Goal: Task Accomplishment & Management: Complete application form

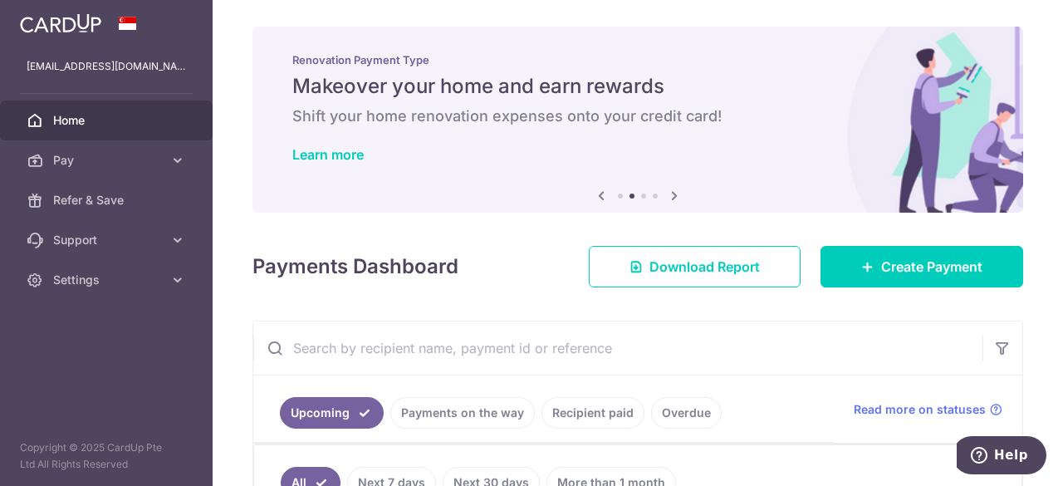
click at [667, 195] on icon at bounding box center [674, 195] width 20 height 21
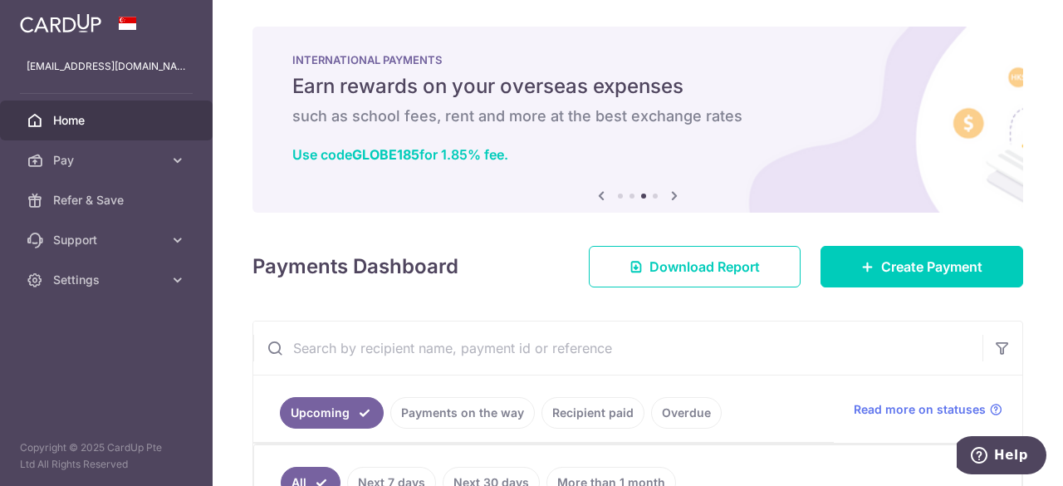
click at [667, 195] on icon at bounding box center [674, 195] width 20 height 21
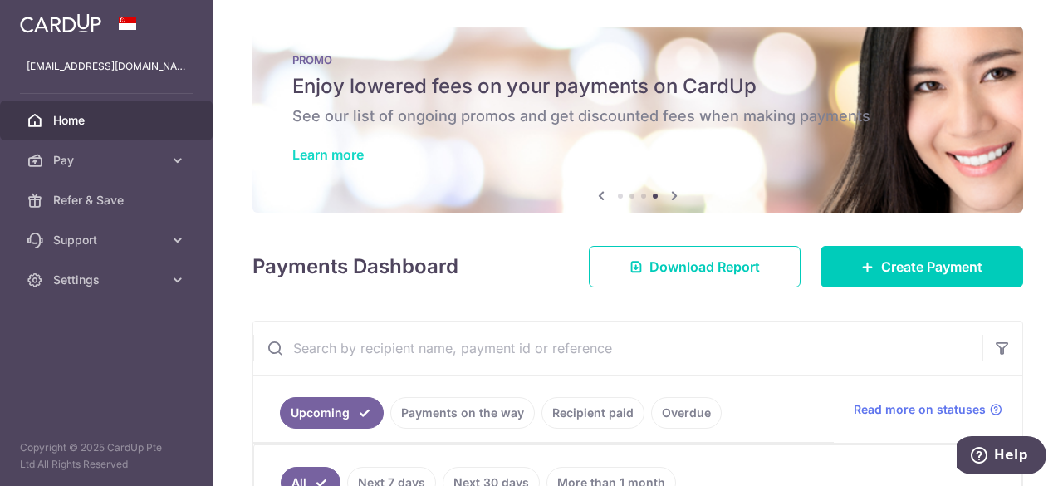
click at [352, 156] on link "Learn more" at bounding box center [327, 154] width 71 height 17
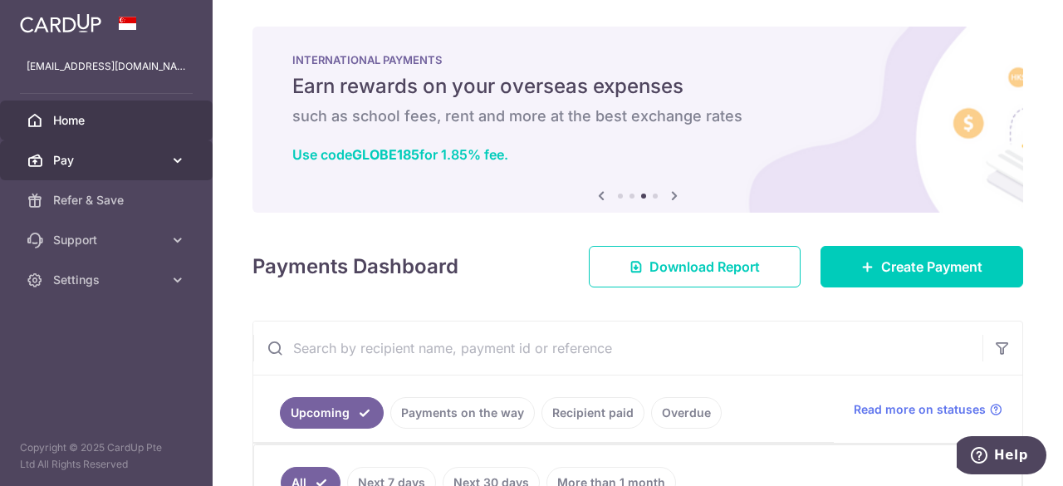
click at [164, 162] on link "Pay" at bounding box center [106, 160] width 213 height 40
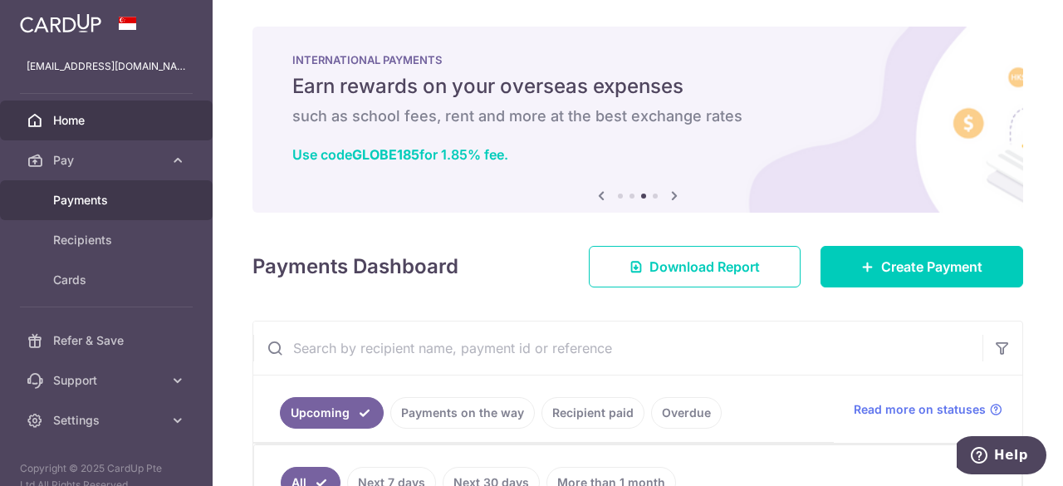
click at [96, 199] on span "Payments" at bounding box center [108, 200] width 110 height 17
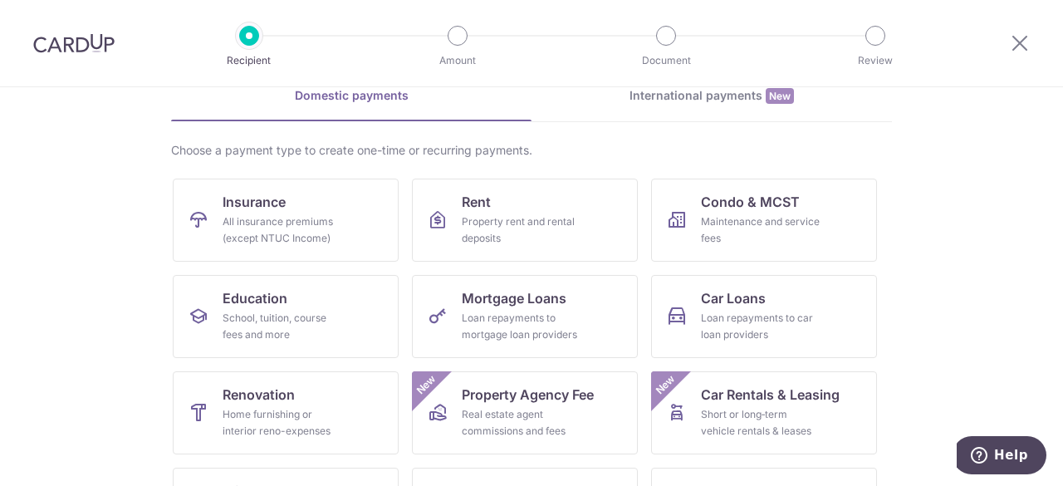
scroll to position [166, 0]
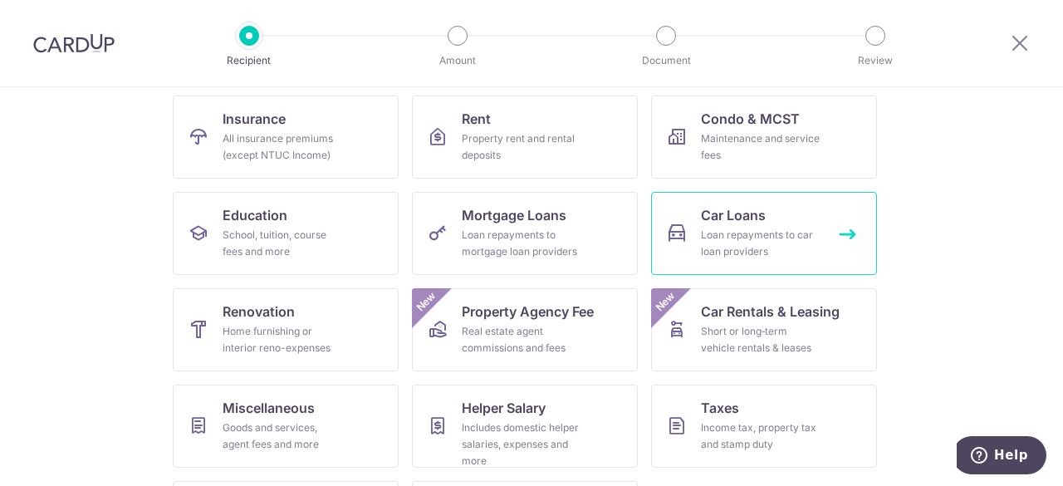
click at [714, 218] on span "Car Loans" at bounding box center [733, 215] width 65 height 20
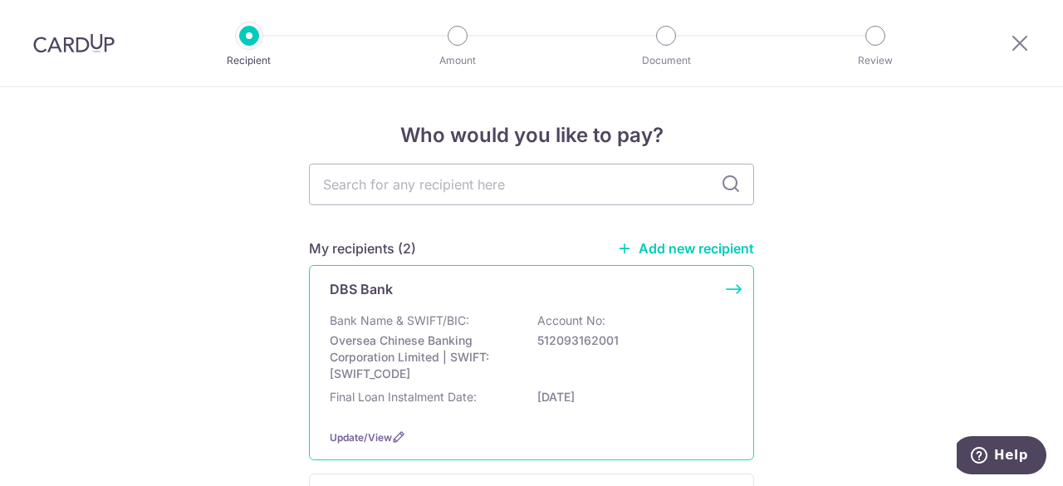
click at [522, 326] on div "Bank Name & SWIFT/BIC: Oversea Chinese Banking Corporation Limited | SWIFT: OCB…" at bounding box center [532, 347] width 404 height 70
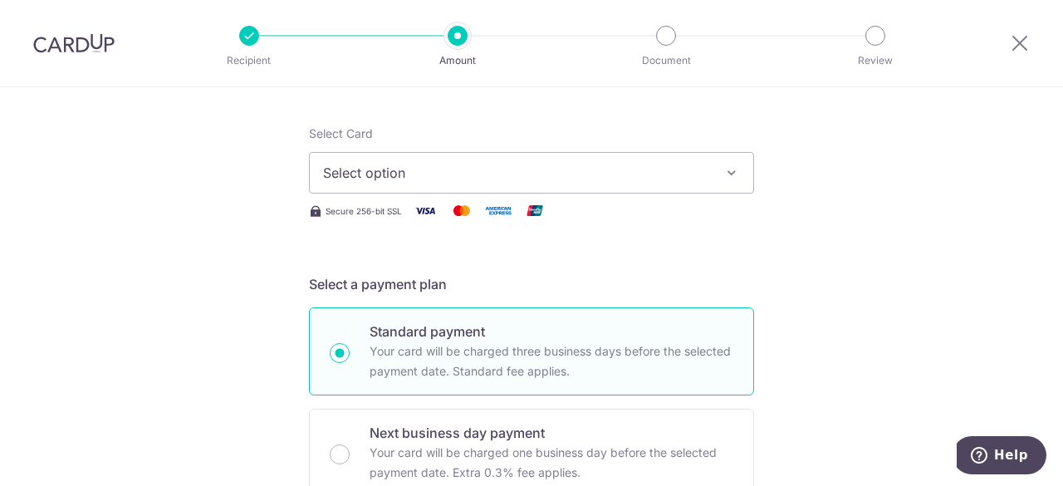
scroll to position [104, 0]
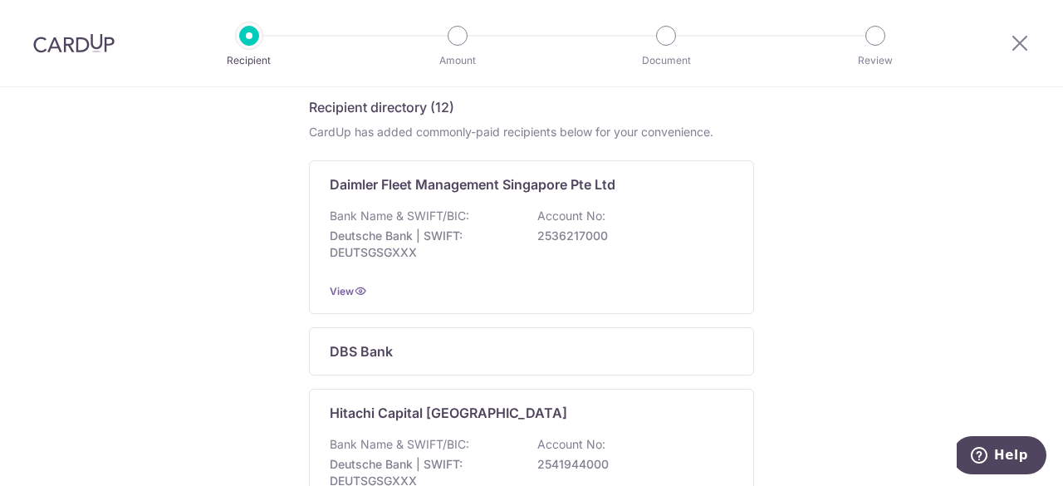
scroll to position [664, 0]
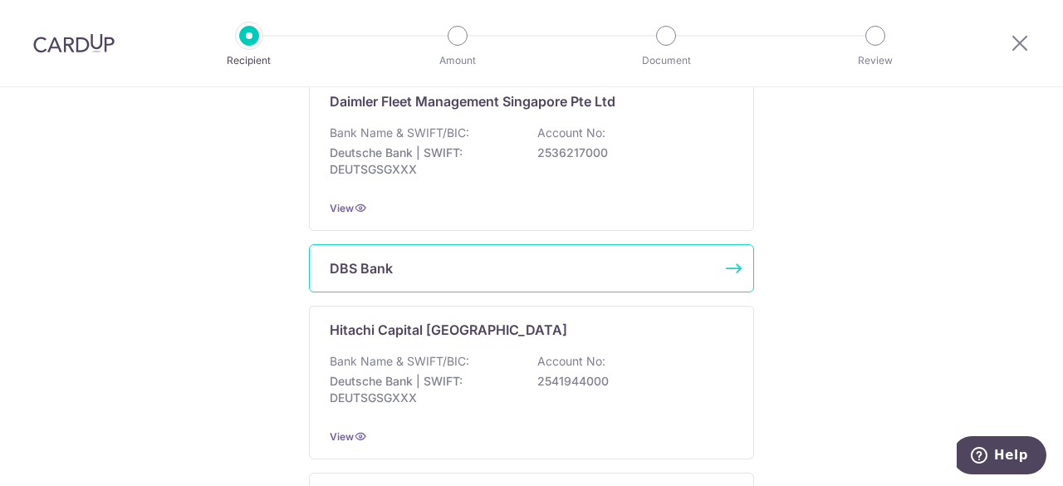
click at [545, 263] on div "DBS Bank" at bounding box center [522, 268] width 384 height 20
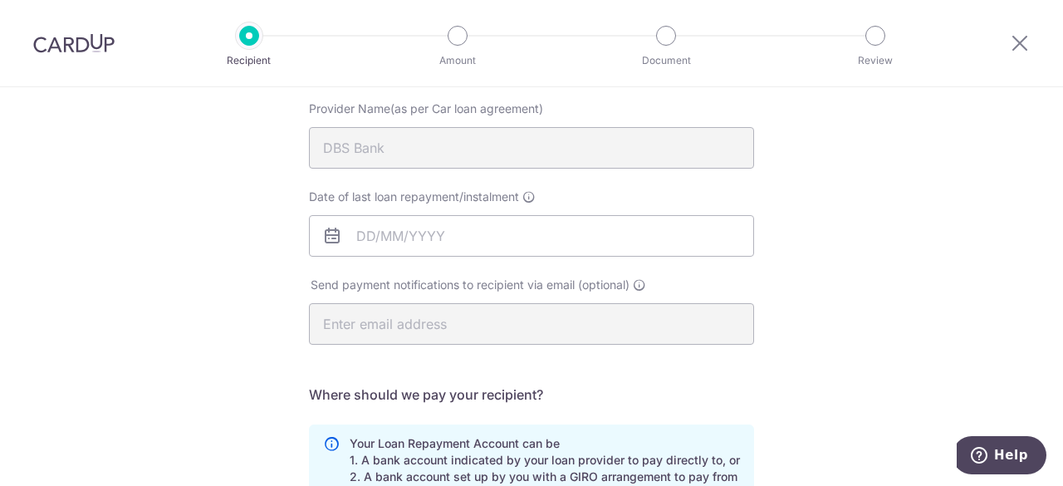
scroll to position [249, 0]
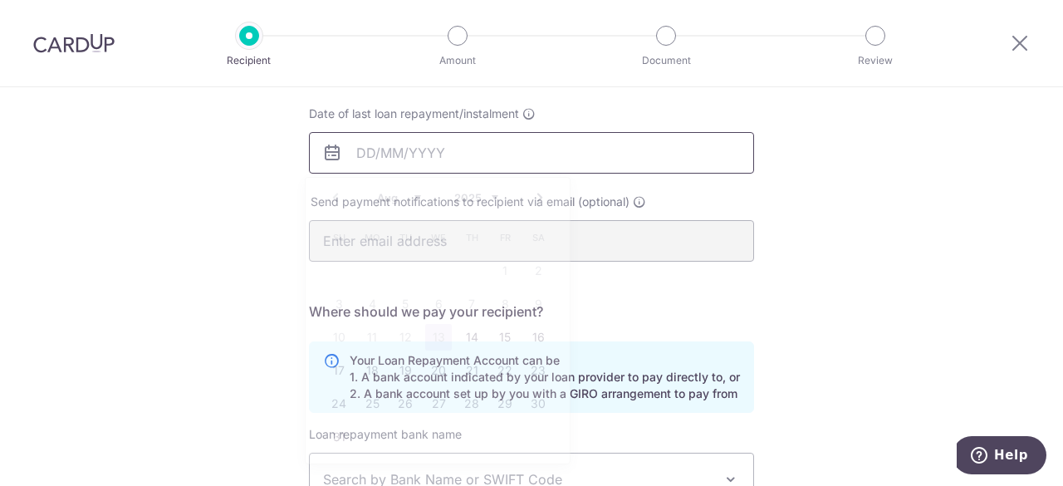
click at [506, 157] on input "Date of last loan repayment/instalment" at bounding box center [531, 153] width 445 height 42
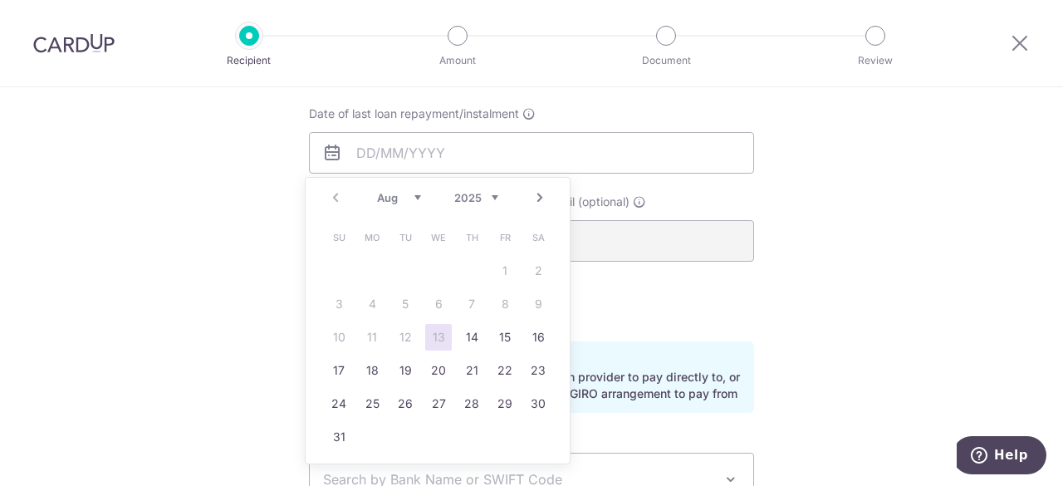
click at [635, 110] on div "Date of last loan repayment/instalment" at bounding box center [531, 139] width 445 height 68
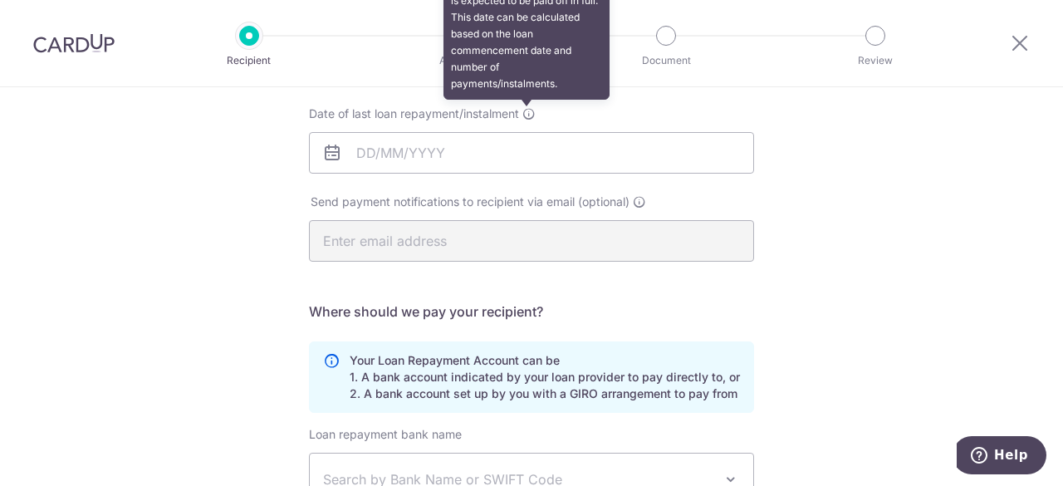
scroll to position [83, 0]
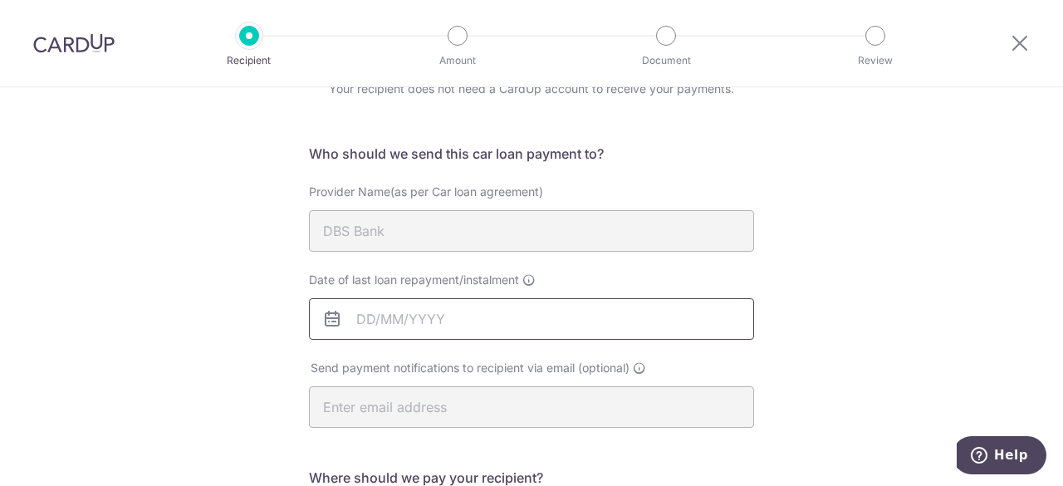
click at [392, 326] on input "Date of last loan repayment/instalment" at bounding box center [531, 319] width 445 height 42
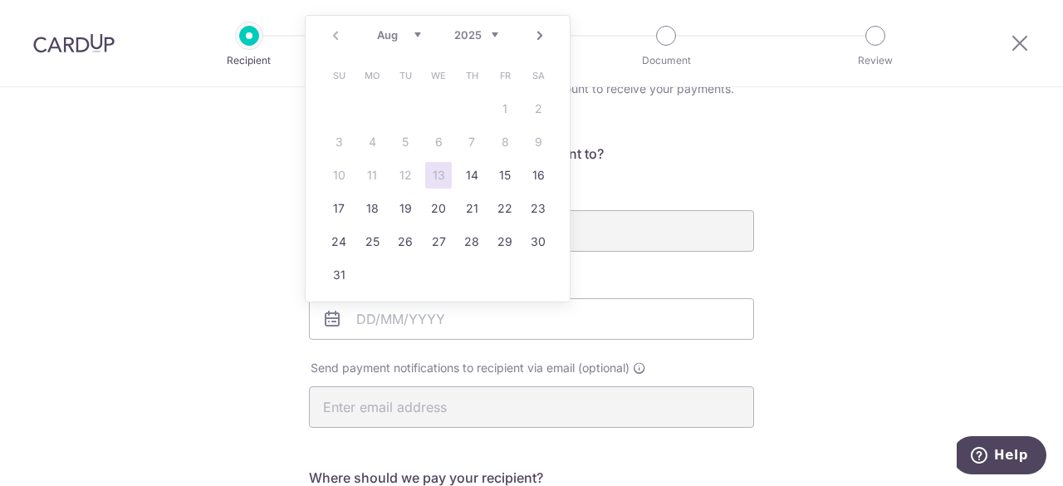
click at [493, 34] on select "2025 2026 2027 2028 2029 2030 2031 2032 2033 2034 2035" at bounding box center [476, 34] width 44 height 13
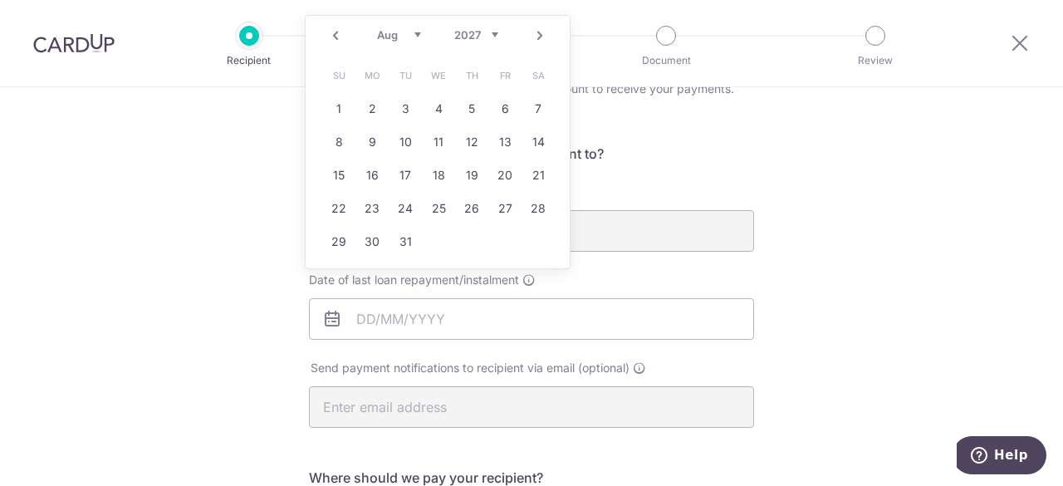
click at [415, 34] on select "Jan Feb Mar Apr May Jun Jul Aug Sep Oct Nov Dec" at bounding box center [399, 34] width 44 height 13
click at [504, 115] on link "4" at bounding box center [505, 109] width 27 height 27
type input "04/06/2027"
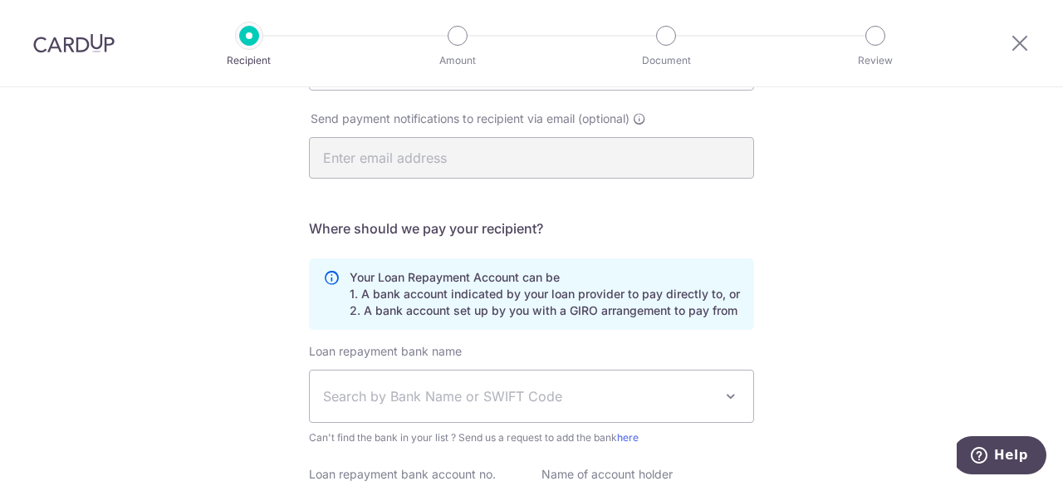
scroll to position [415, 0]
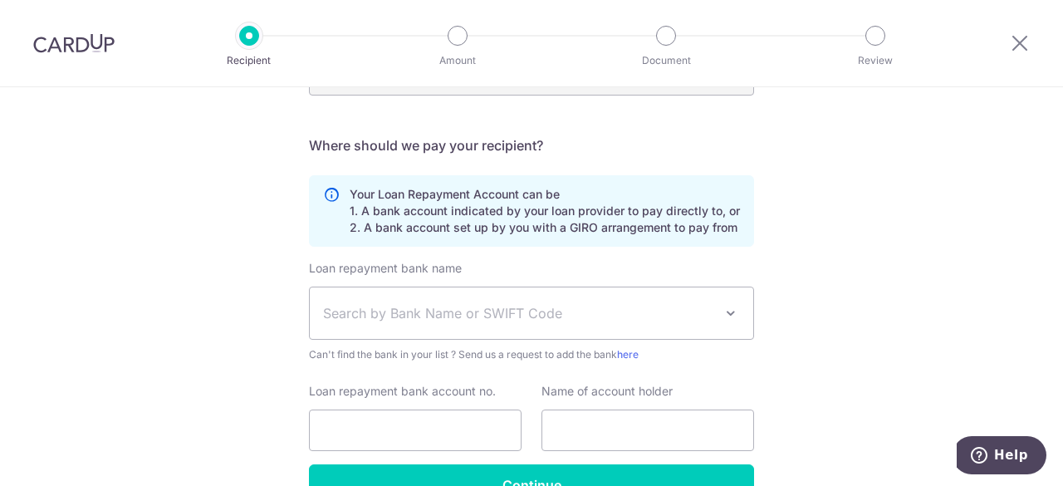
click at [615, 319] on span "Search by Bank Name or SWIFT Code" at bounding box center [518, 313] width 390 height 20
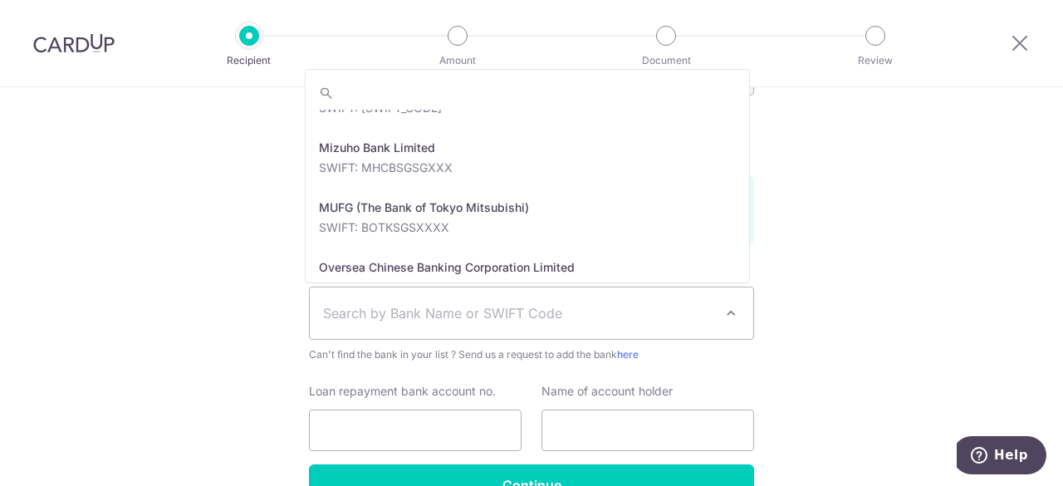
scroll to position [2575, 0]
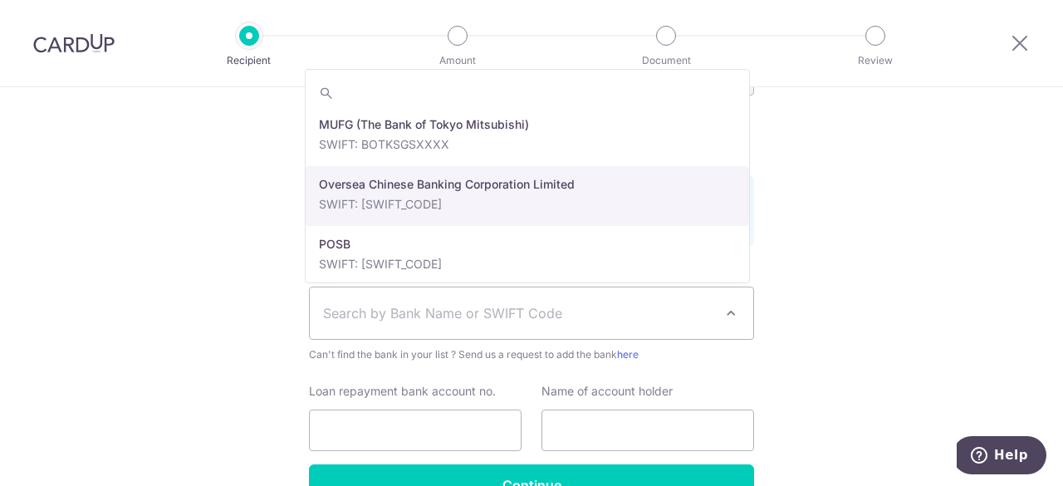
select select "12"
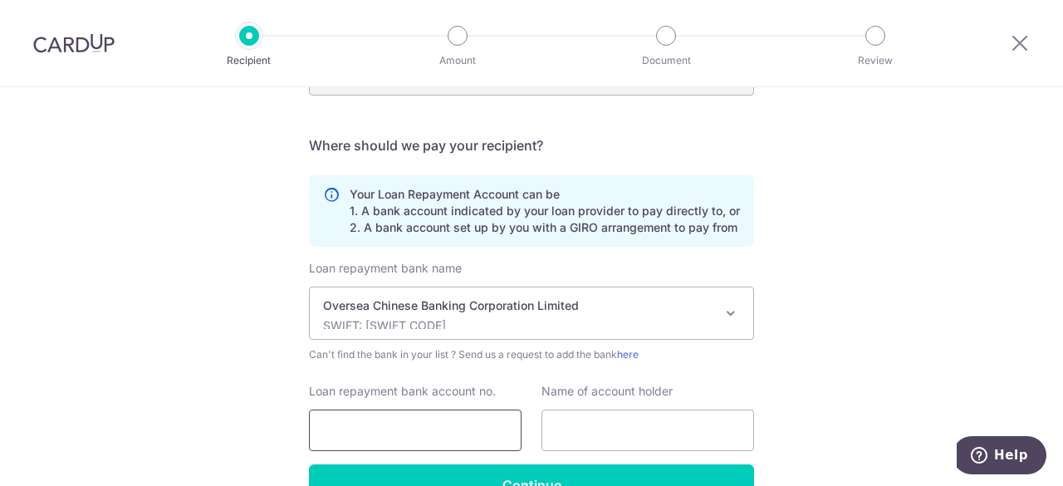
click at [470, 441] on input "Loan repayment bank account no." at bounding box center [415, 430] width 213 height 42
type input "512093162001"
click at [605, 436] on input "text" at bounding box center [648, 430] width 213 height 42
type input "Phee Soo Jay Louis"
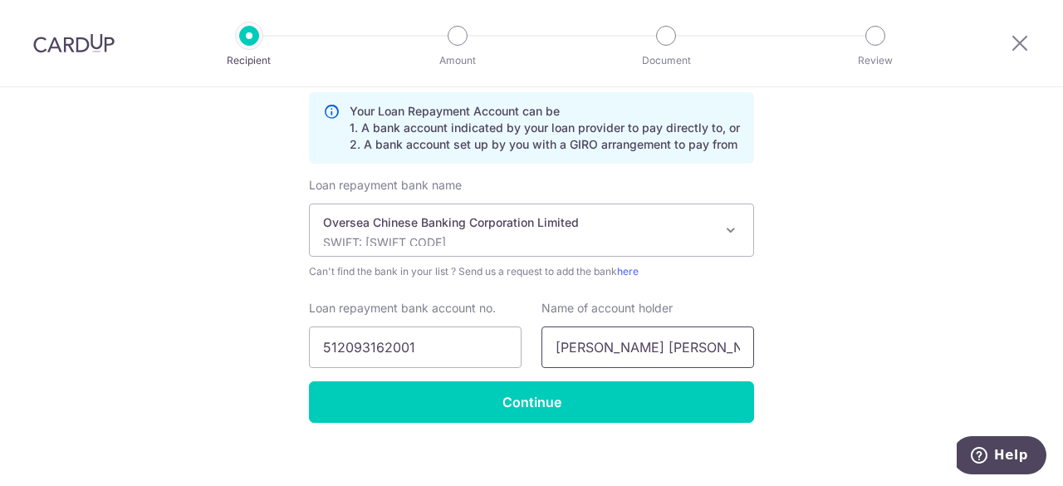
scroll to position [512, 0]
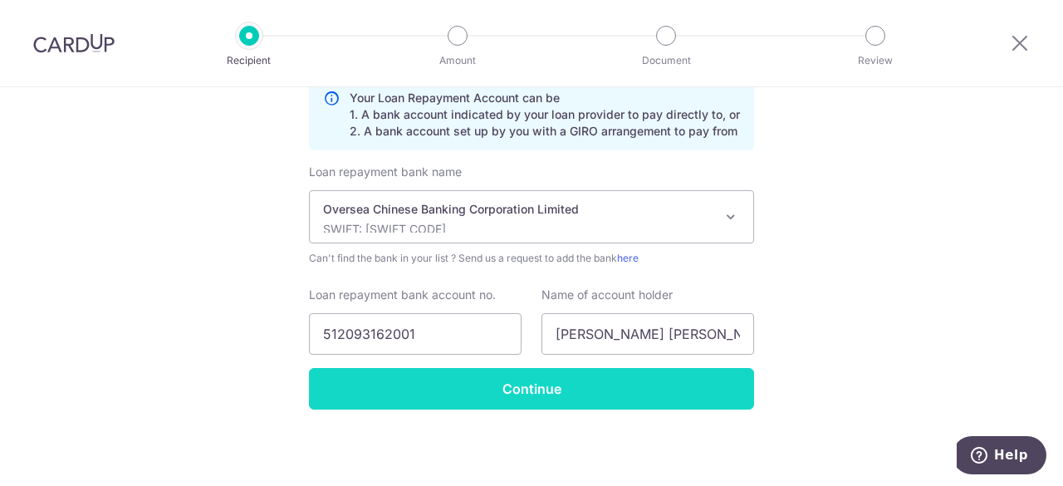
click at [555, 391] on input "Continue" at bounding box center [531, 389] width 445 height 42
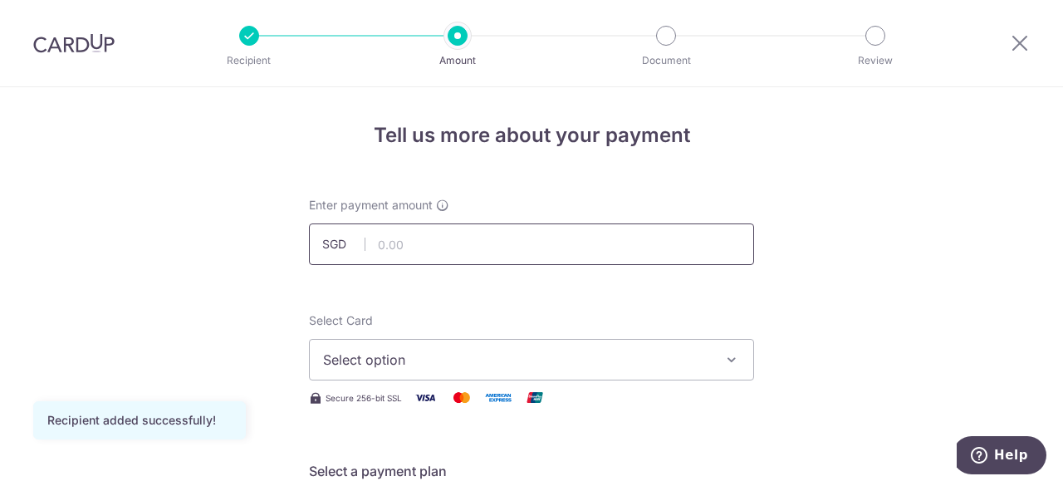
click at [595, 250] on input "text" at bounding box center [531, 244] width 445 height 42
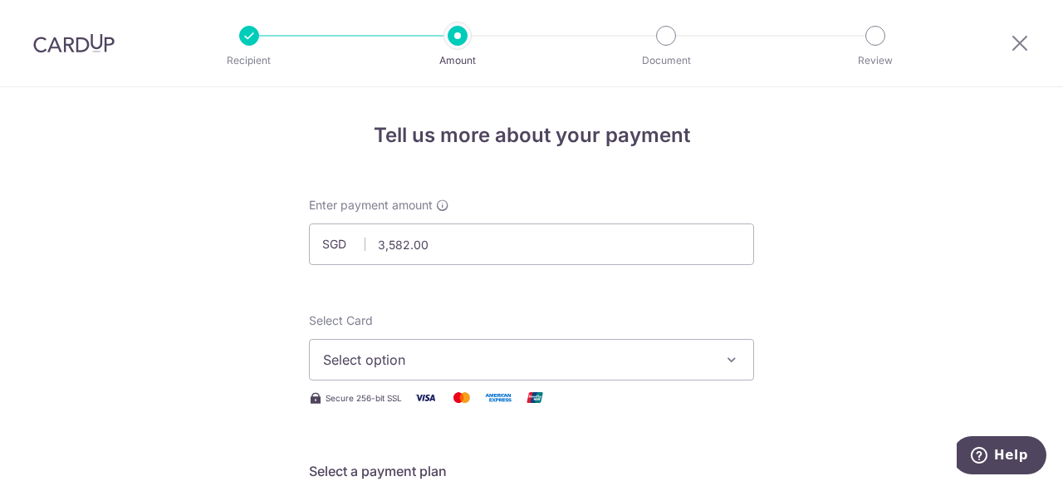
type input "3,582.00"
click at [732, 370] on button "Select option" at bounding box center [531, 360] width 445 height 42
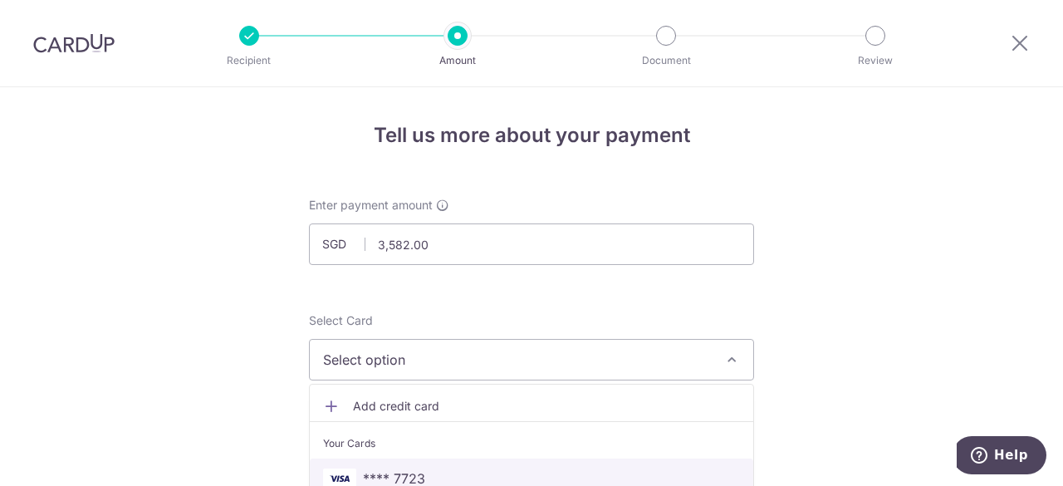
click at [413, 469] on span "**** 7723" at bounding box center [394, 478] width 62 height 20
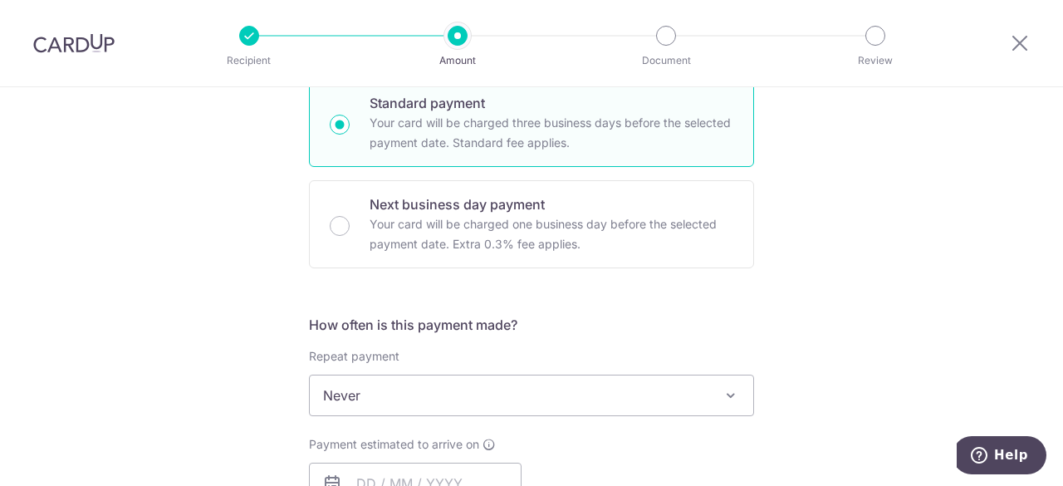
scroll to position [498, 0]
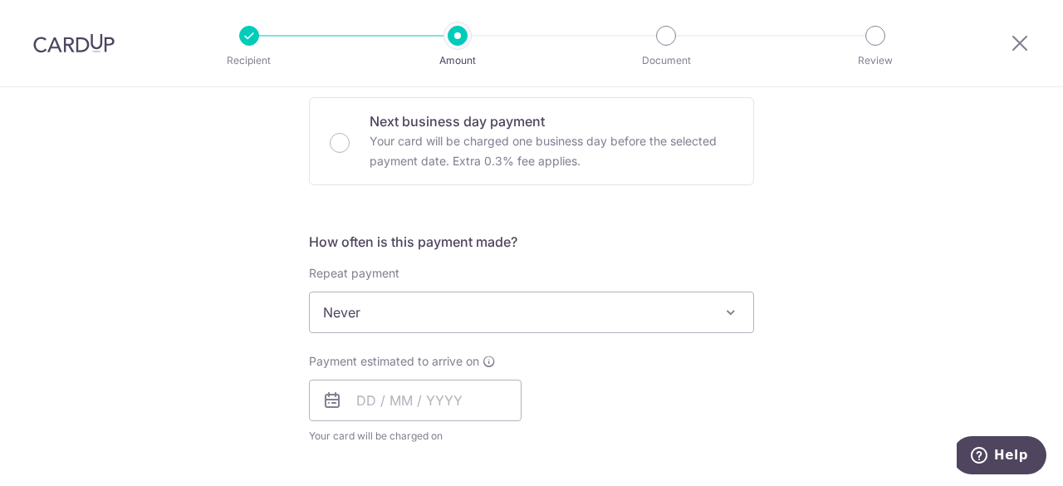
click at [722, 308] on span at bounding box center [731, 312] width 20 height 20
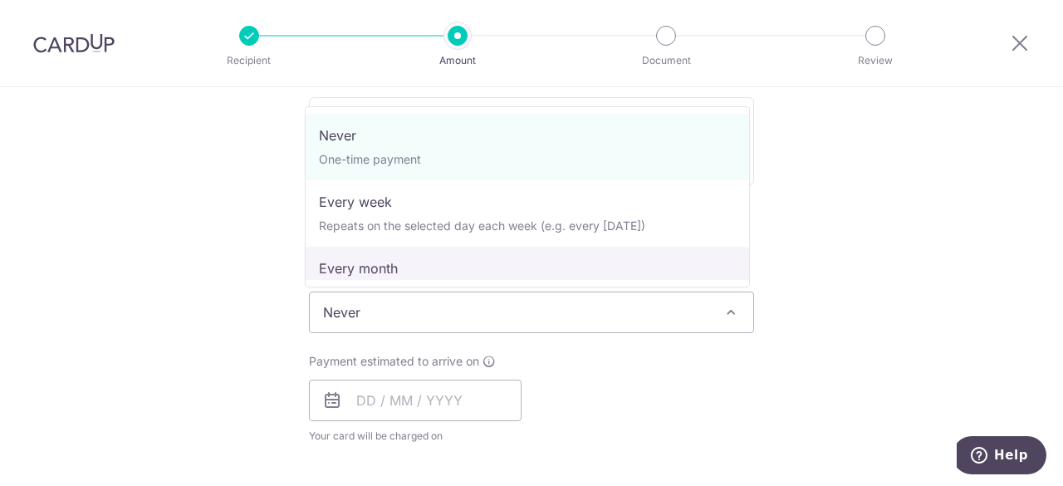
select select "3"
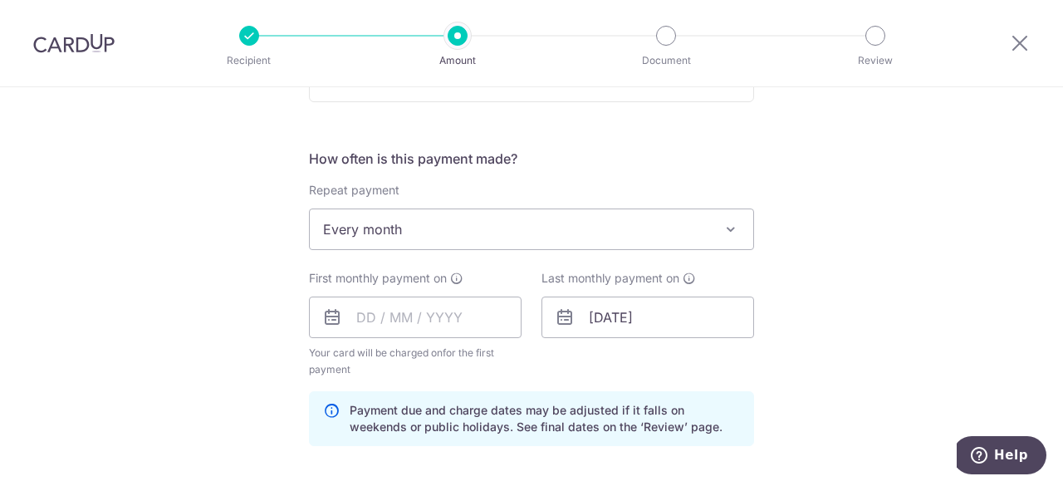
scroll to position [664, 0]
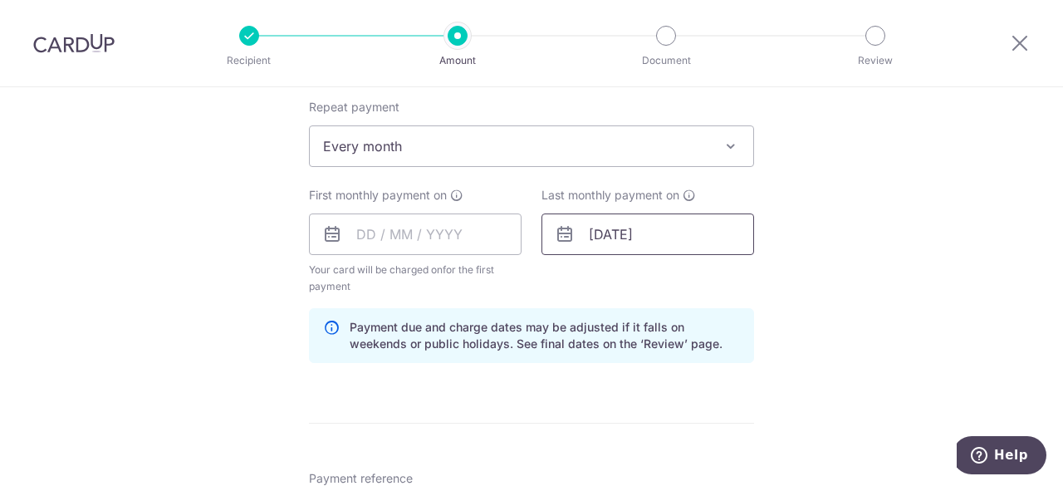
click at [626, 232] on input "04/06/2027" at bounding box center [648, 234] width 213 height 42
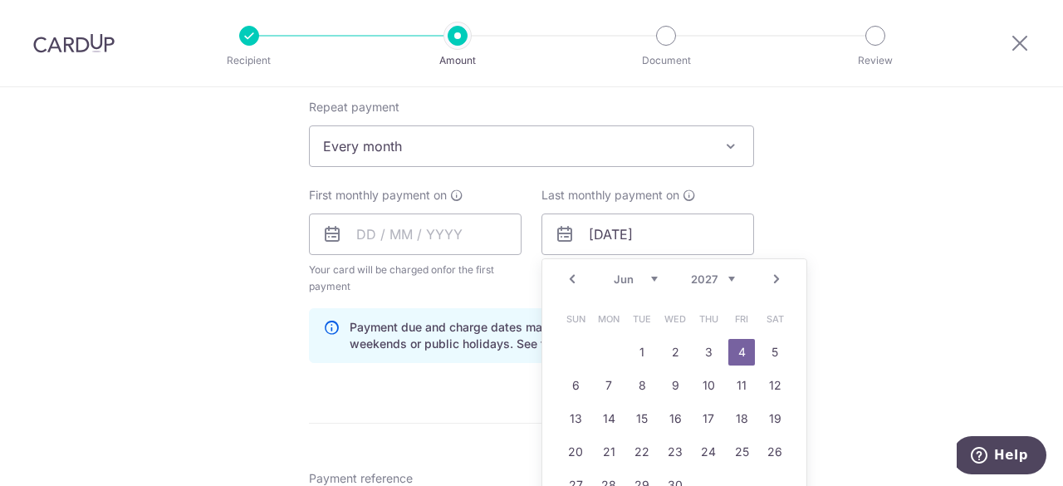
click at [727, 277] on select "2024 2025 2026 2027 2028 2029 2030 2031 2032 2033 2034 2035" at bounding box center [713, 278] width 44 height 13
click at [650, 277] on select "Jan Feb Mar Apr May Jun Jul Aug Sep Oct Nov Dec" at bounding box center [636, 278] width 44 height 13
click at [699, 346] on link "4" at bounding box center [708, 352] width 27 height 27
type input "[DATE]"
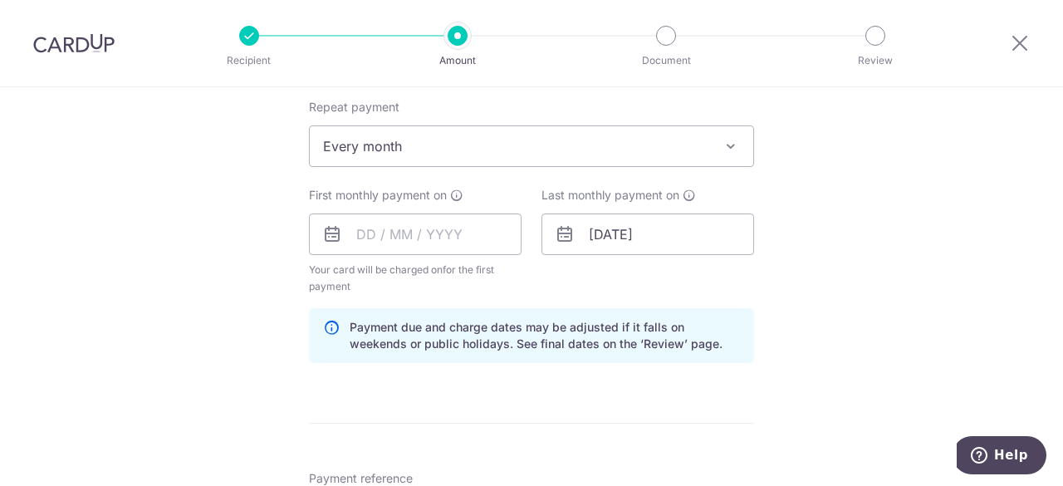
click at [635, 303] on div "How often is this payment made? Repeat payment Never Every week Every month Eve…" at bounding box center [531, 221] width 445 height 311
click at [367, 234] on input "text" at bounding box center [415, 234] width 213 height 42
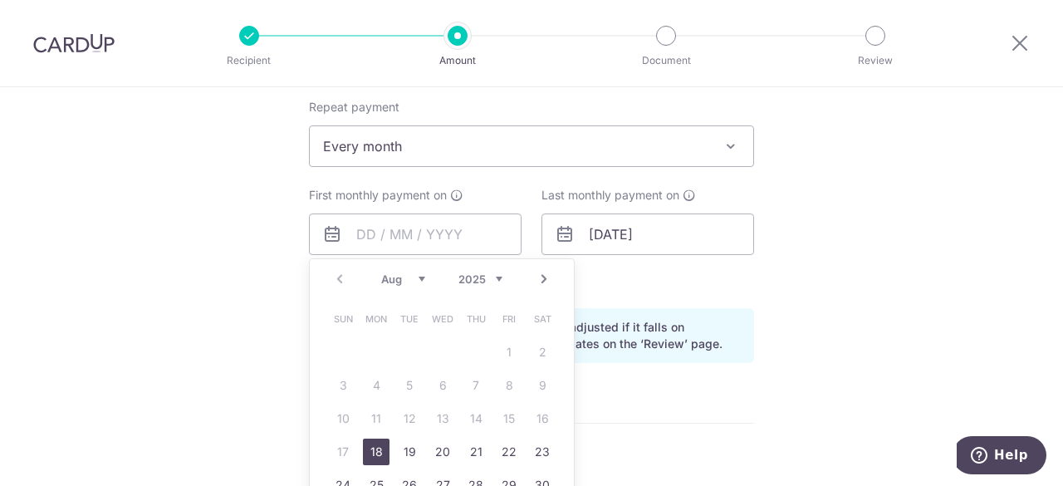
click at [419, 277] on select "Aug Sep Oct Nov Dec" at bounding box center [403, 278] width 44 height 13
click at [444, 348] on link "3" at bounding box center [442, 352] width 27 height 27
type input "03/09/2025"
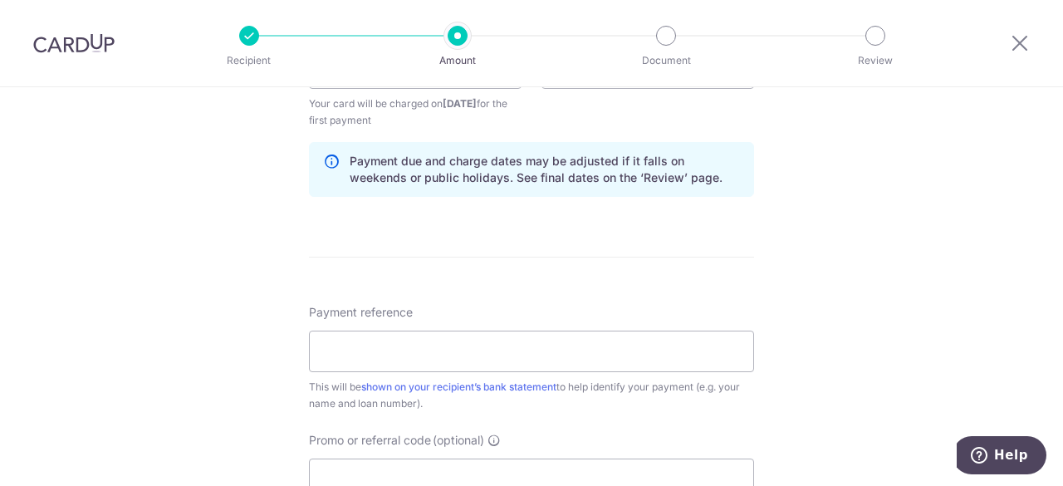
scroll to position [914, 0]
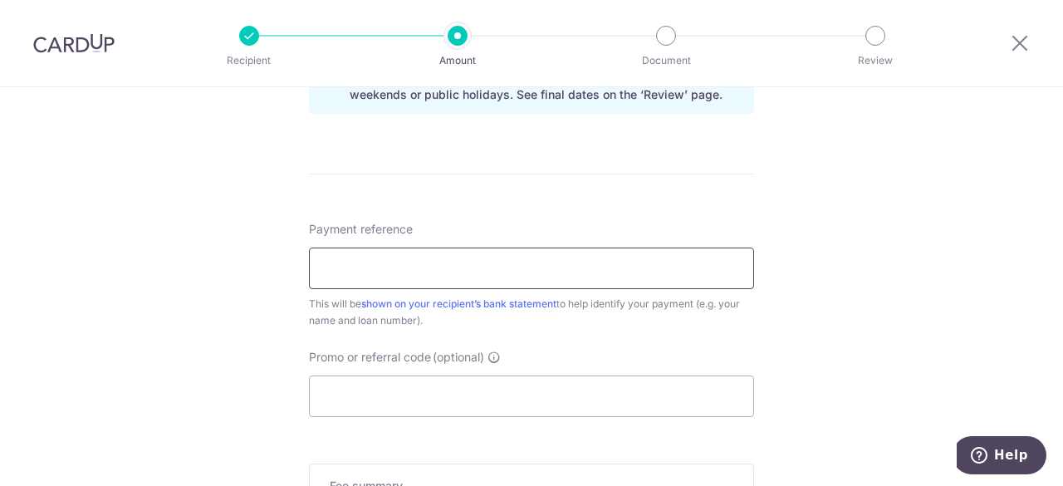
click at [625, 272] on input "Payment reference" at bounding box center [531, 269] width 445 height 42
paste input "HPR122070T"
type input "HPR122070T"
click at [529, 391] on input "Promo or referral code (optional)" at bounding box center [531, 396] width 445 height 42
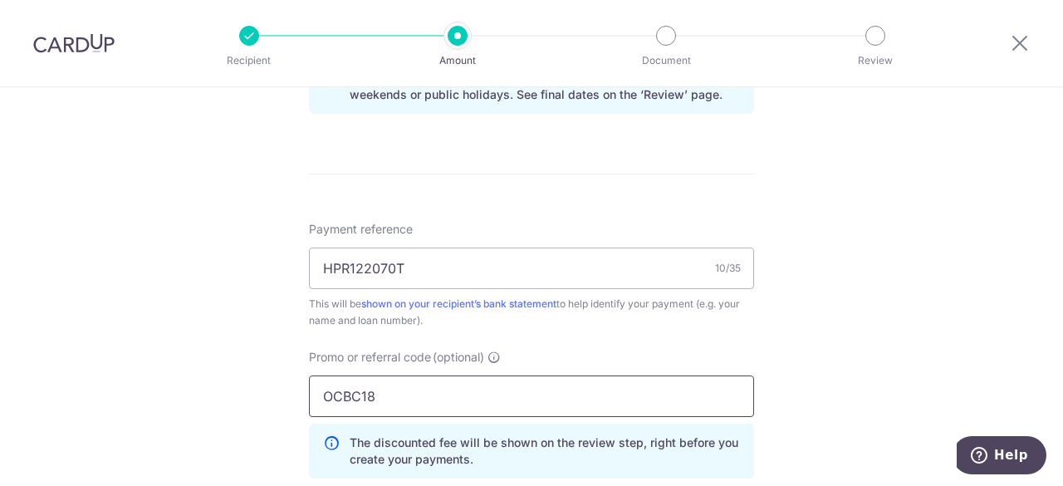
type input "OCBC18"
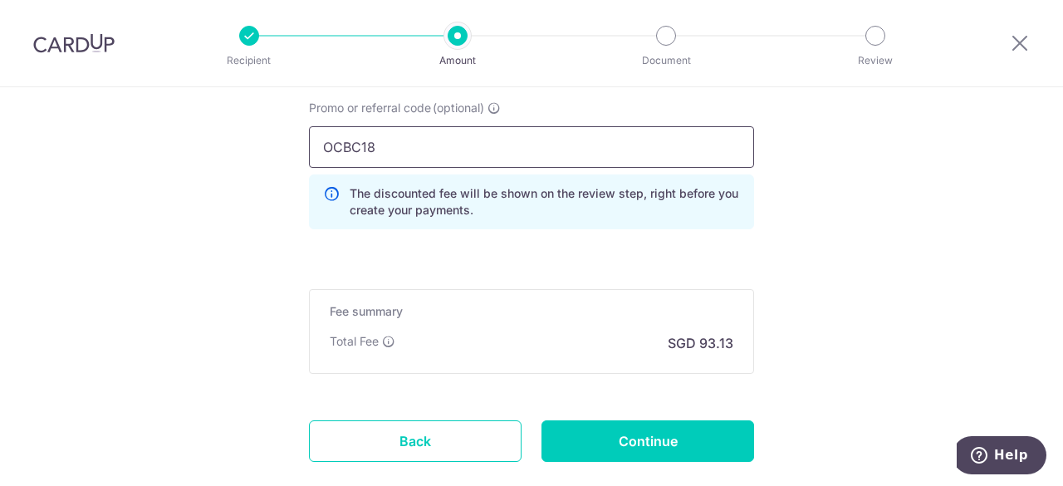
scroll to position [1246, 0]
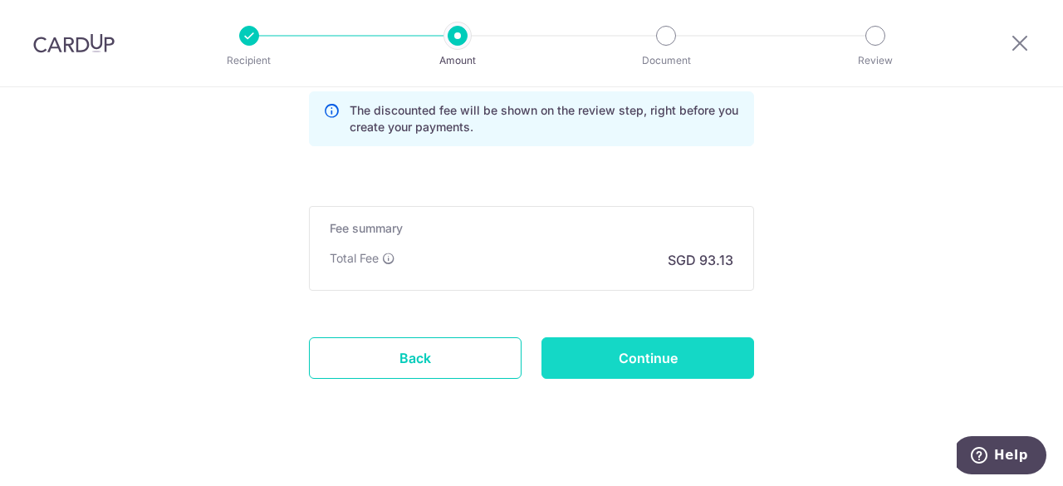
click at [658, 351] on input "Continue" at bounding box center [648, 358] width 213 height 42
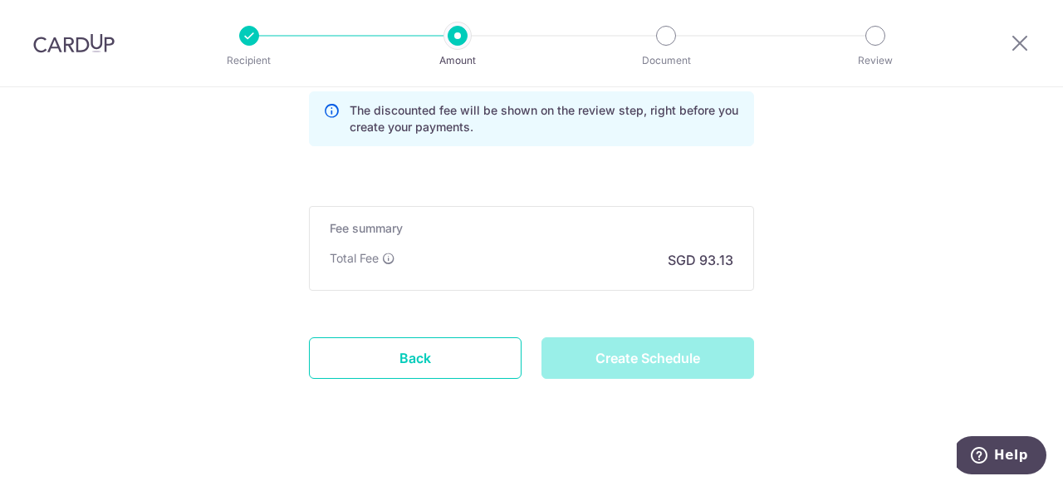
type input "Create Schedule"
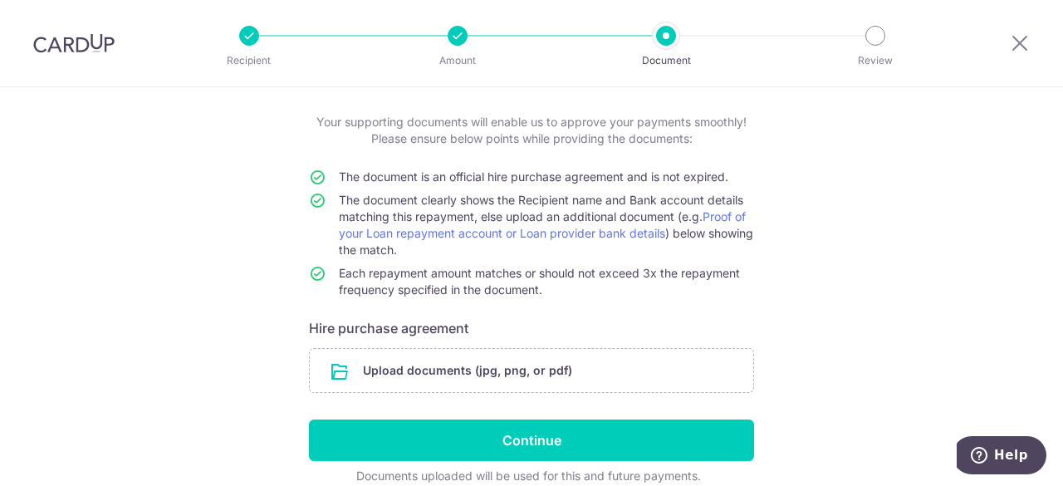
scroll to position [158, 0]
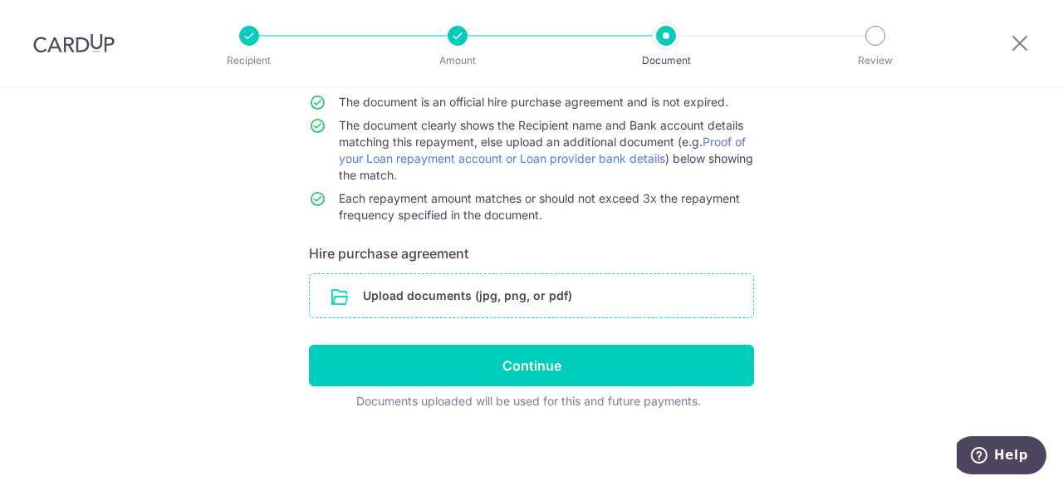
click at [443, 297] on input "file" at bounding box center [532, 295] width 444 height 43
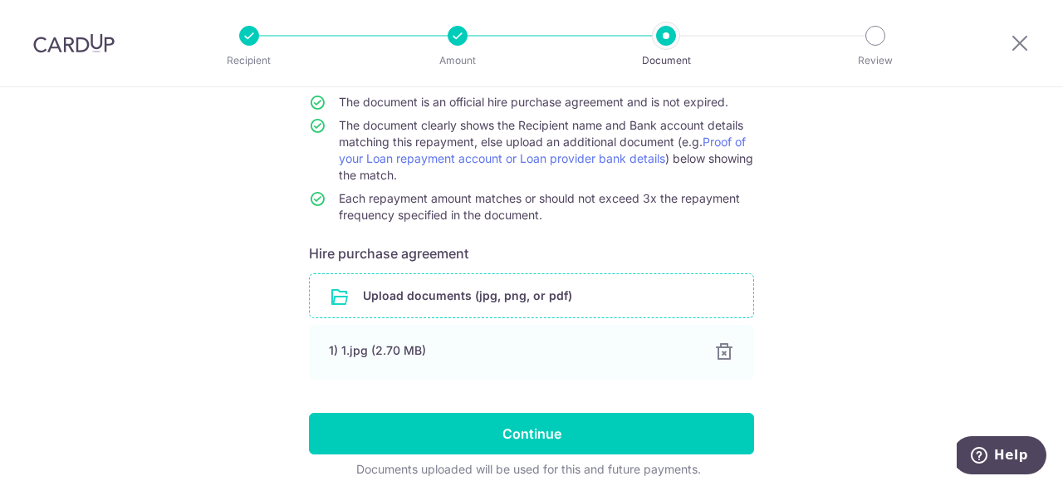
click at [476, 303] on input "file" at bounding box center [532, 295] width 444 height 43
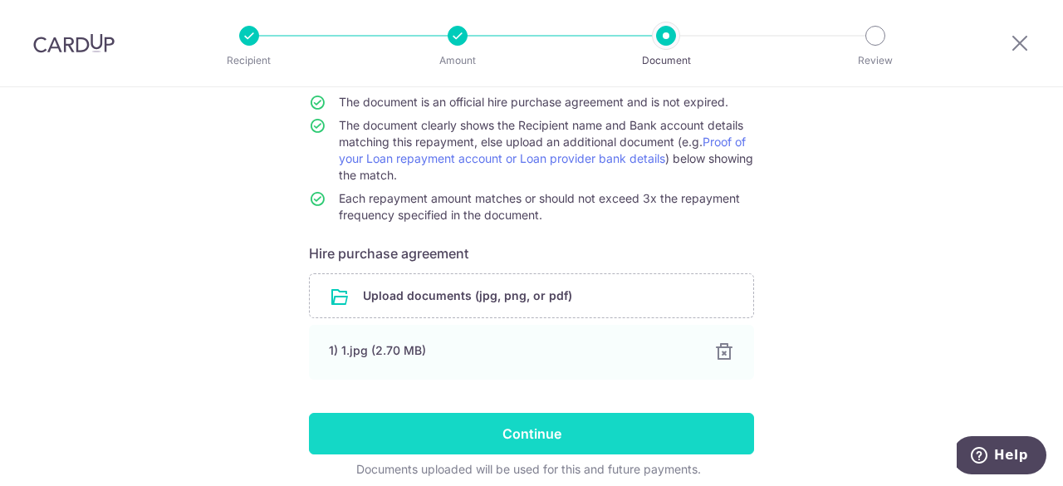
click at [719, 351] on div at bounding box center [724, 352] width 20 height 20
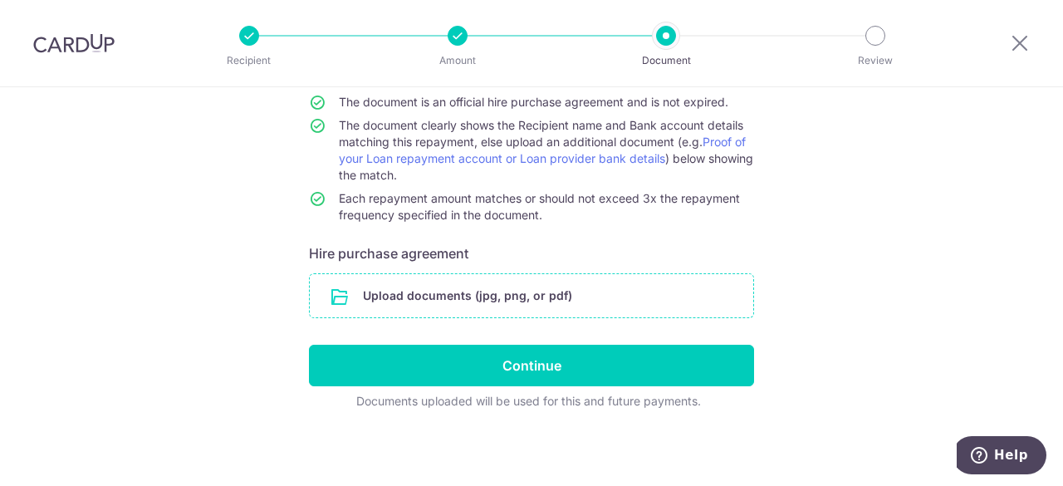
click at [537, 295] on input "file" at bounding box center [532, 295] width 444 height 43
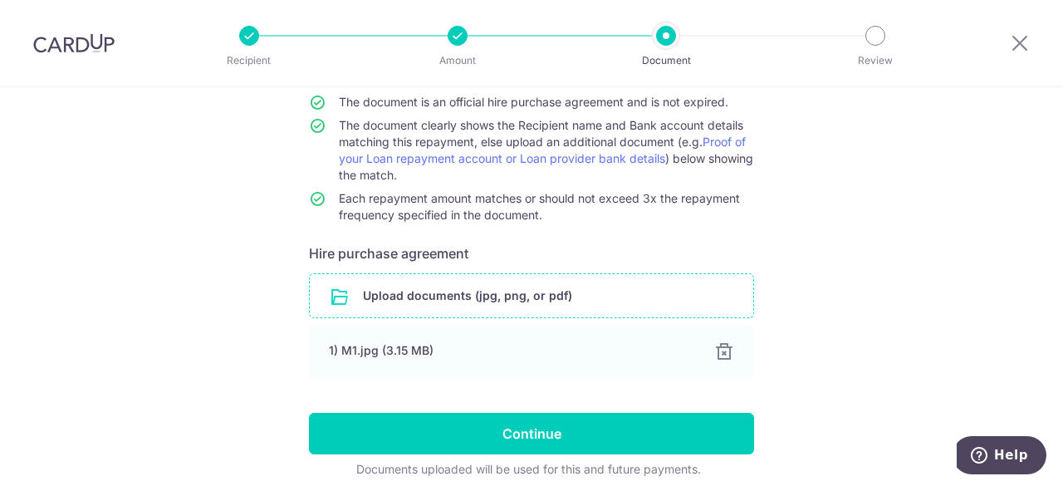
click at [500, 297] on input "file" at bounding box center [532, 295] width 444 height 43
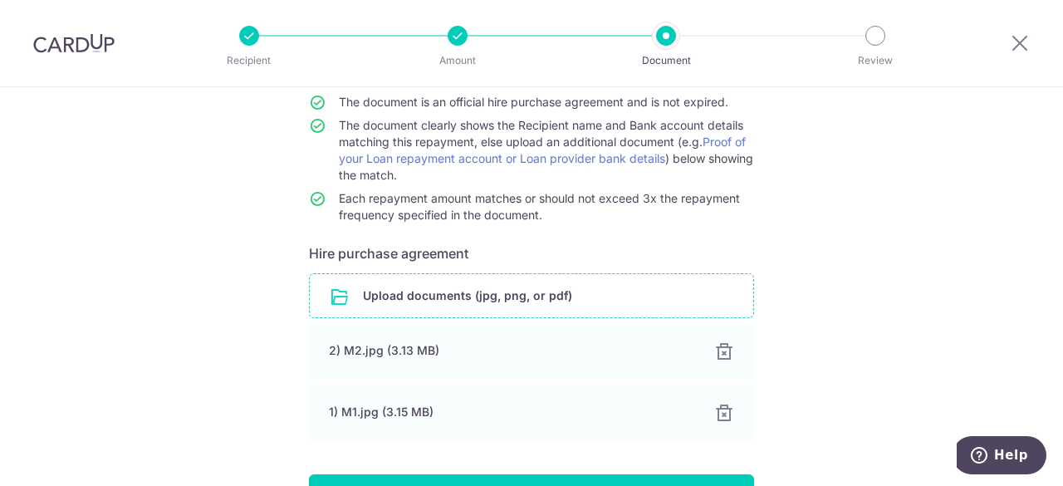
scroll to position [241, 0]
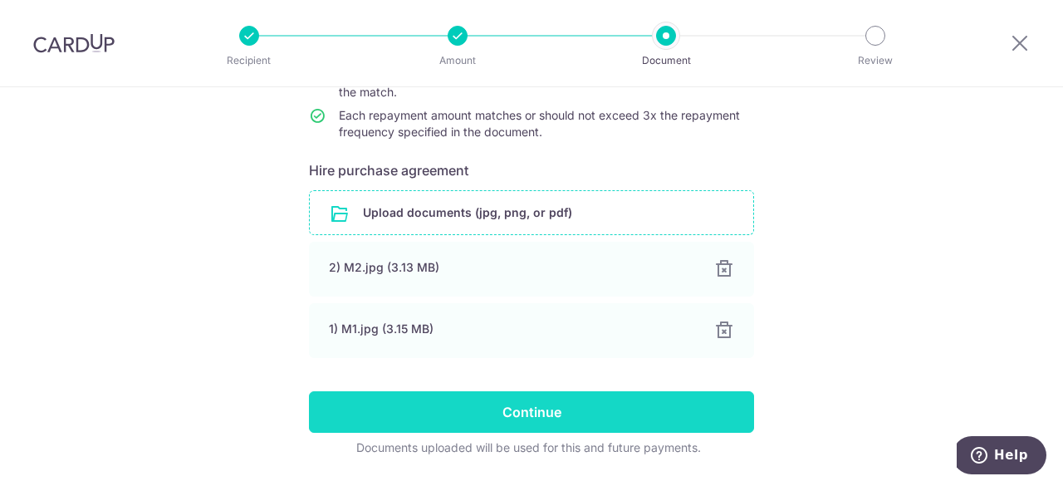
click at [605, 410] on input "Continue" at bounding box center [531, 412] width 445 height 42
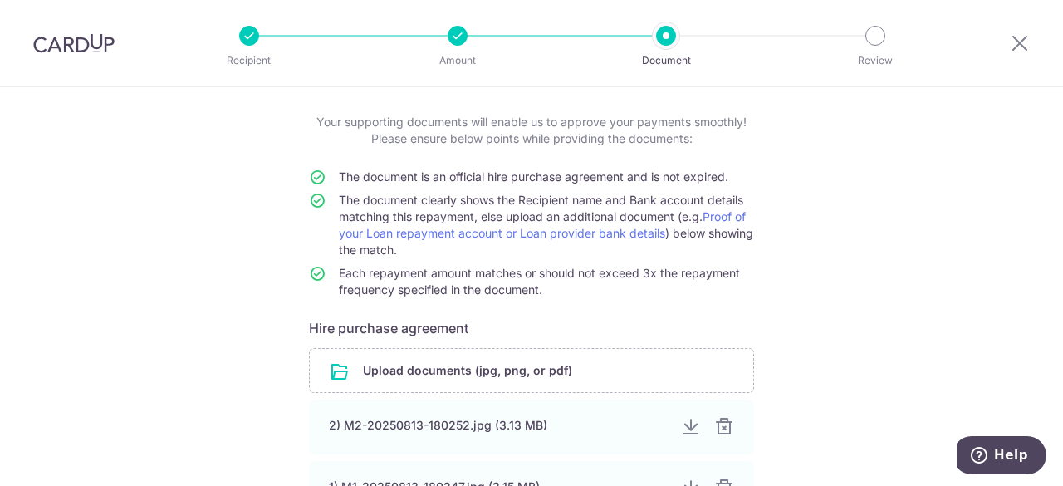
scroll to position [166, 0]
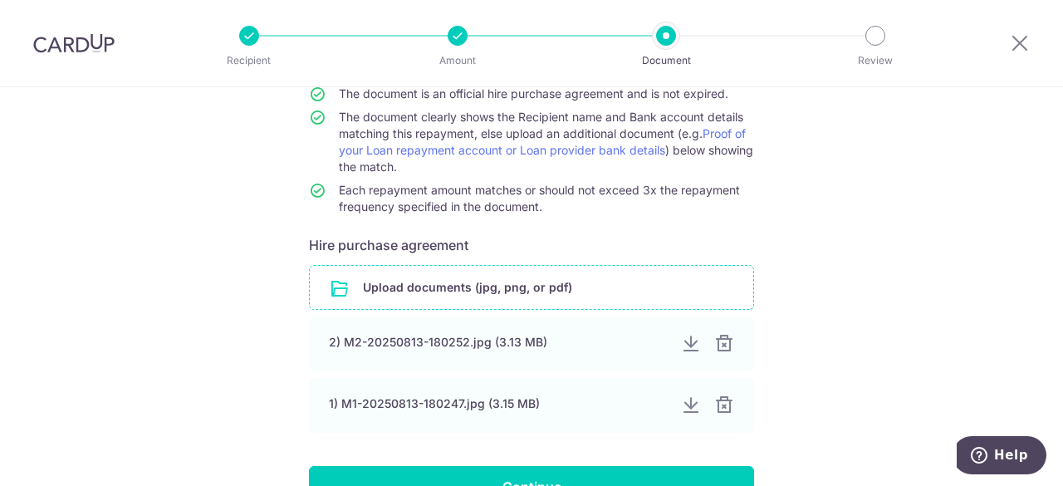
click at [462, 285] on input "file" at bounding box center [532, 287] width 444 height 43
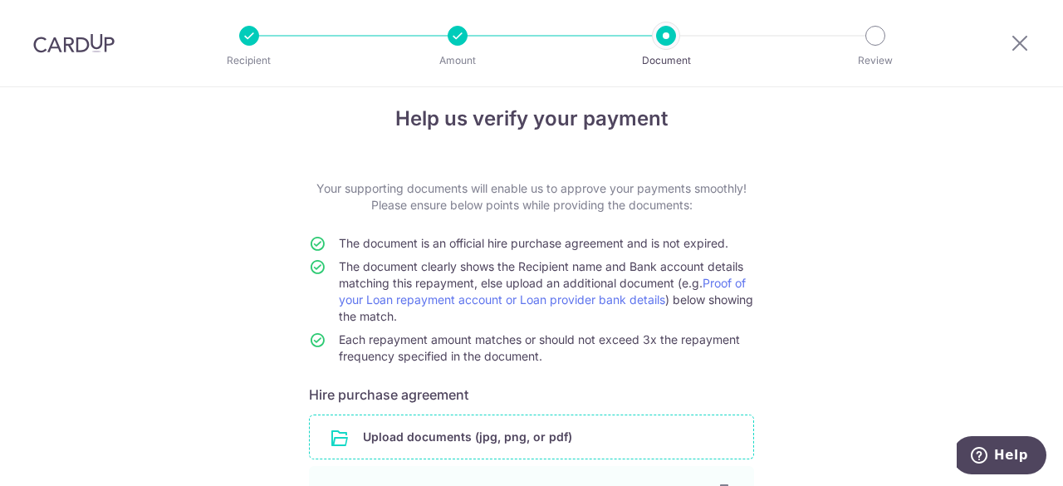
scroll to position [0, 0]
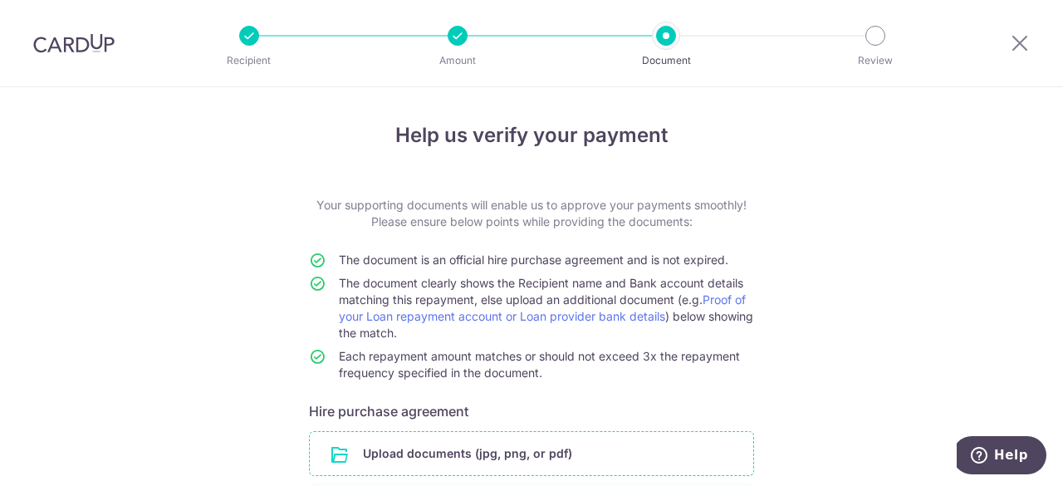
click at [457, 39] on div at bounding box center [458, 36] width 20 height 20
click at [668, 42] on div at bounding box center [666, 36] width 20 height 20
click at [461, 43] on div at bounding box center [458, 36] width 20 height 20
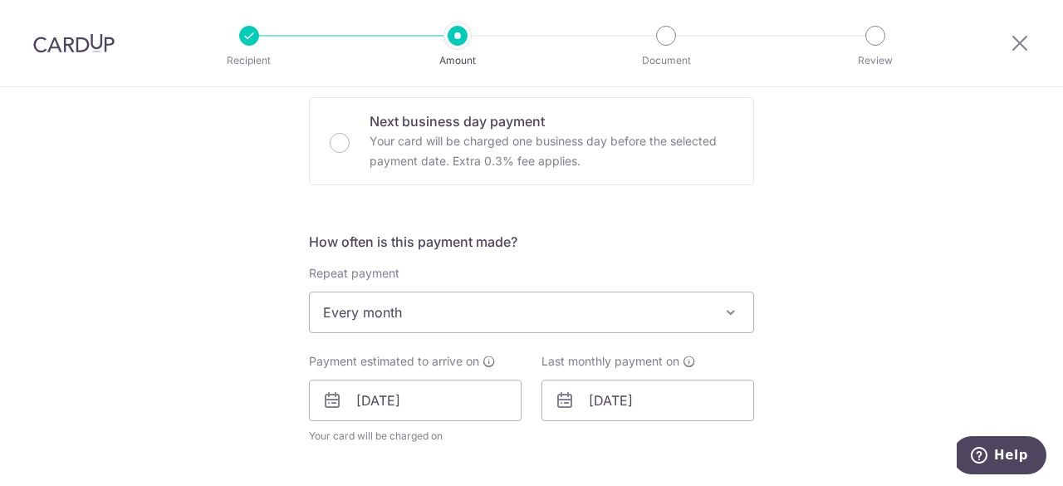
scroll to position [581, 0]
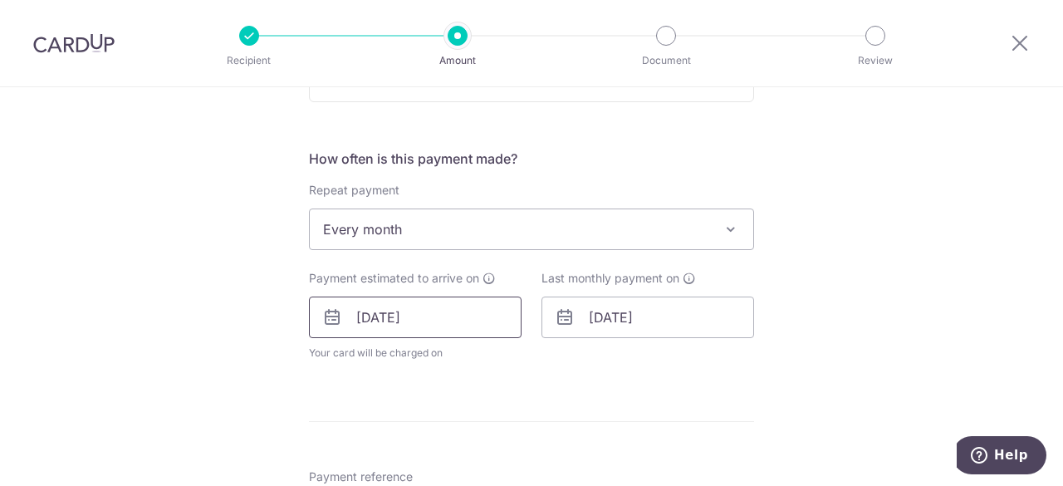
click at [387, 321] on input "[DATE]" at bounding box center [415, 318] width 213 height 42
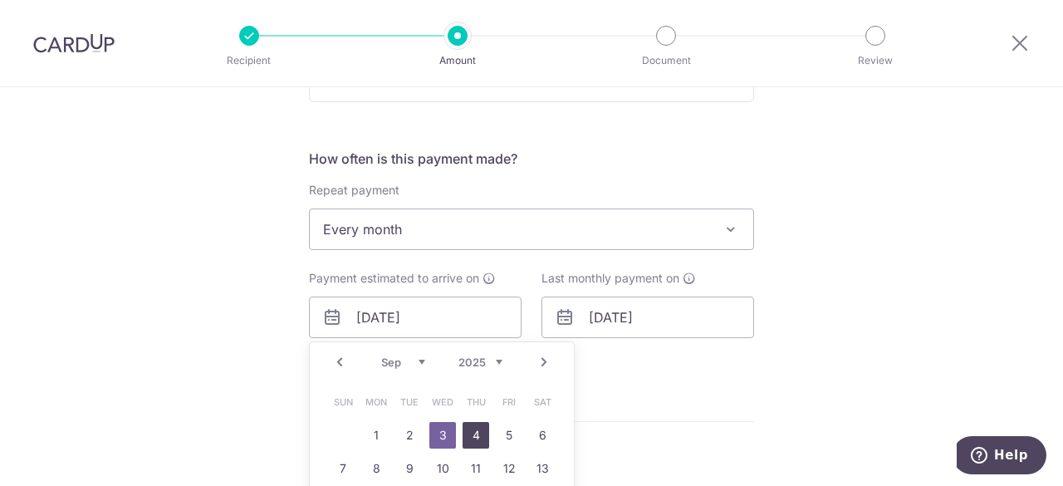
click at [473, 443] on link "4" at bounding box center [476, 435] width 27 height 27
type input "[DATE]"
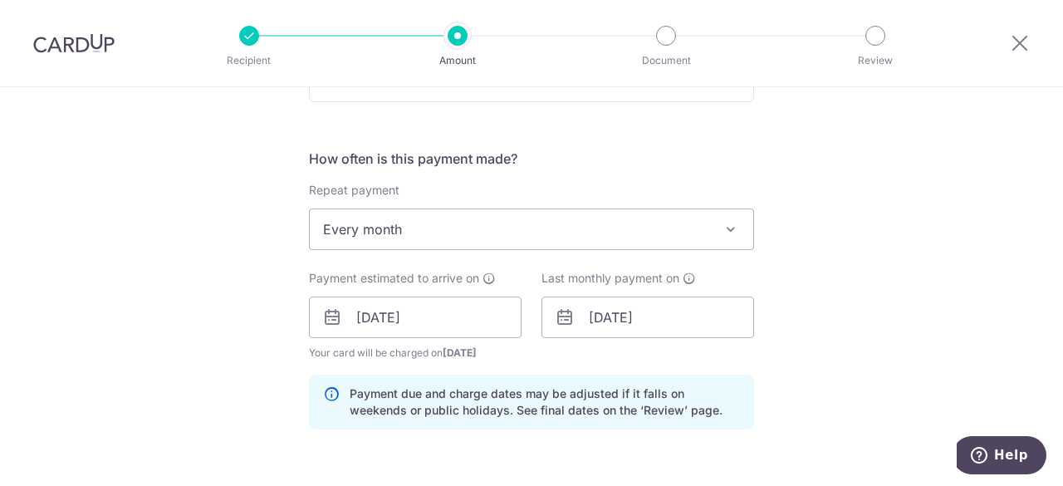
click at [910, 296] on div "Tell us more about your payment Enter payment amount SGD 3,582.00 3582.00 Selec…" at bounding box center [531, 328] width 1063 height 1645
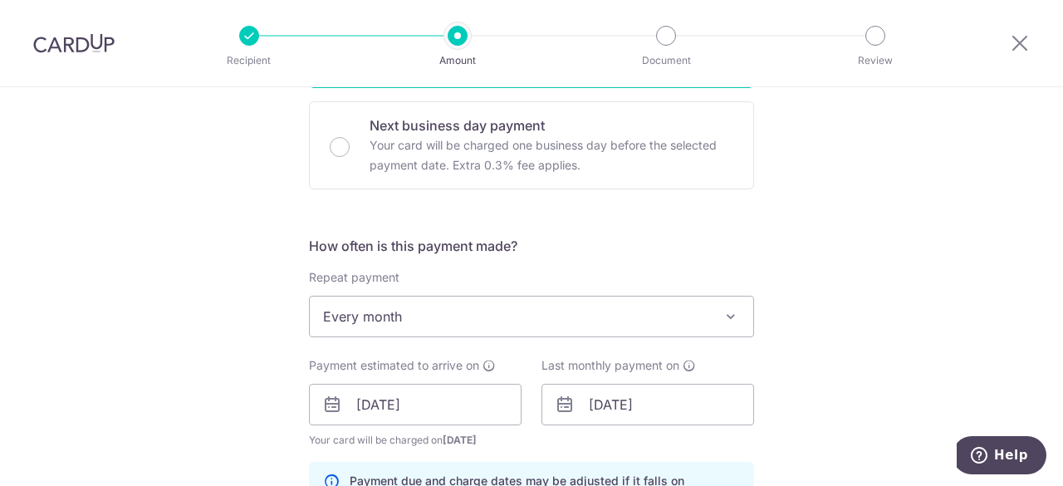
scroll to position [328, 0]
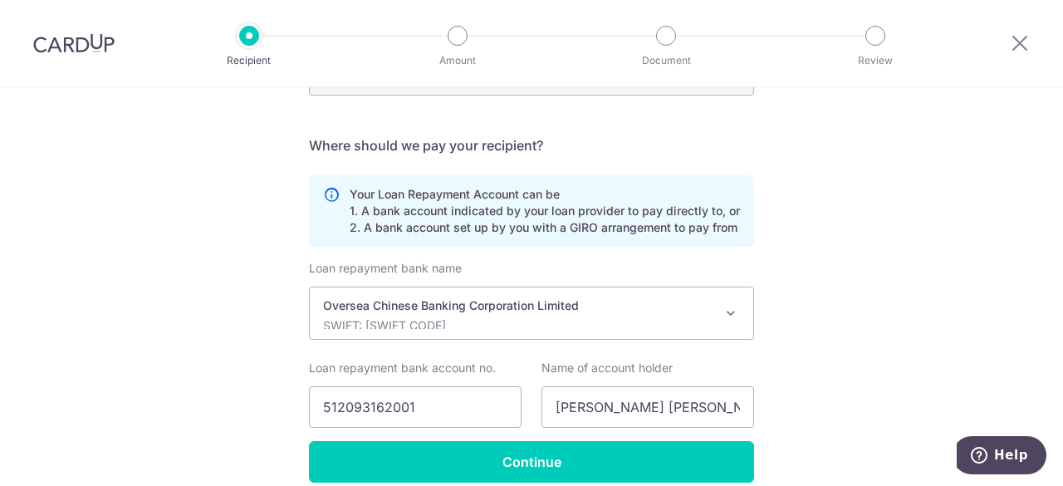
scroll to position [488, 0]
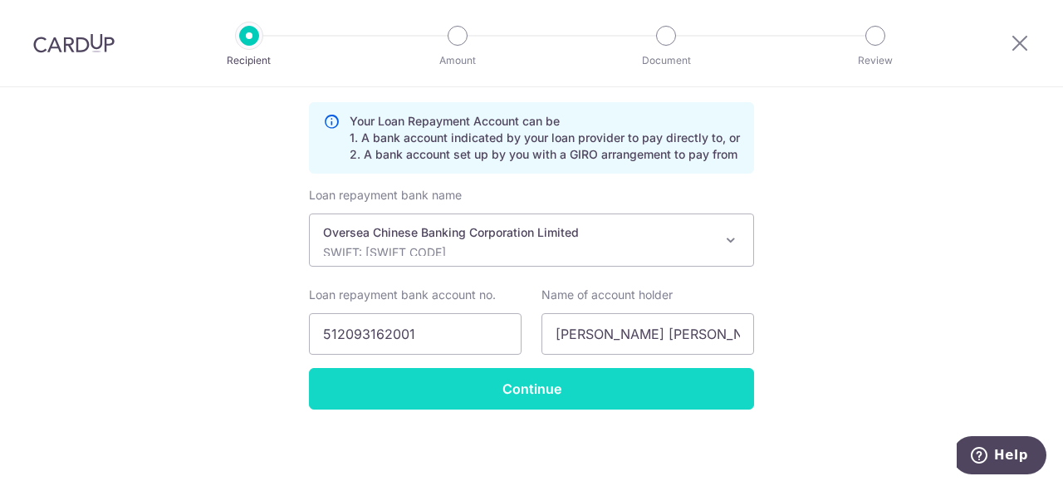
click at [565, 388] on input "Continue" at bounding box center [531, 389] width 445 height 42
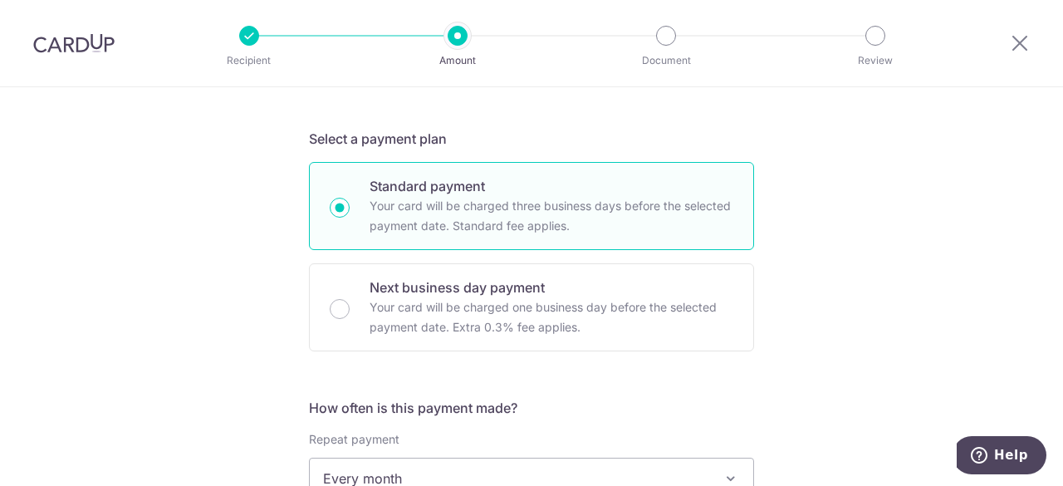
scroll to position [581, 0]
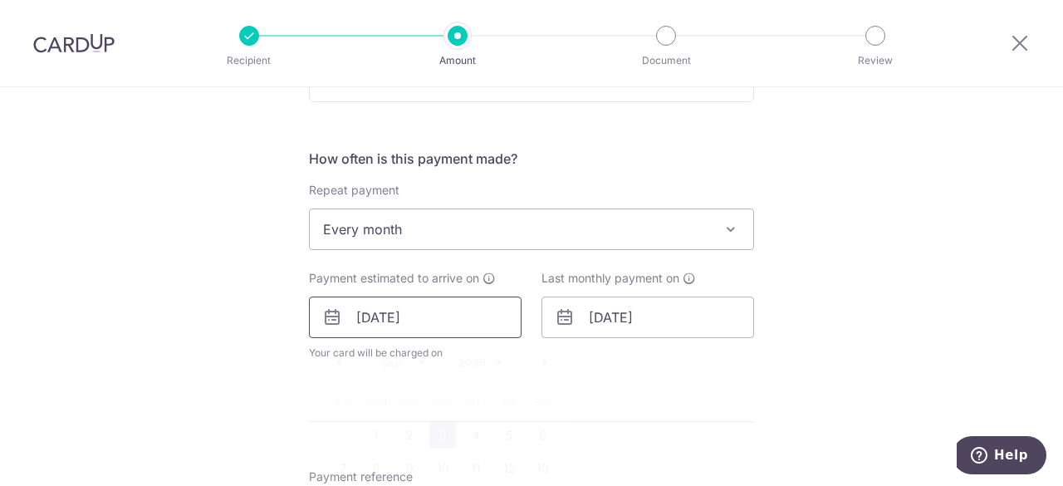
click at [359, 313] on input "[DATE]" at bounding box center [415, 318] width 213 height 42
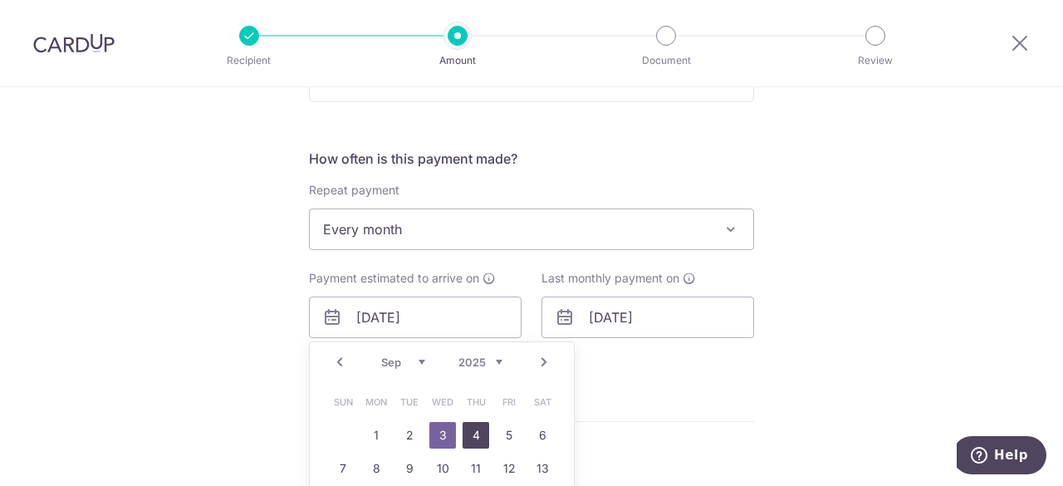
click at [469, 425] on link "4" at bounding box center [476, 435] width 27 height 27
type input "[DATE]"
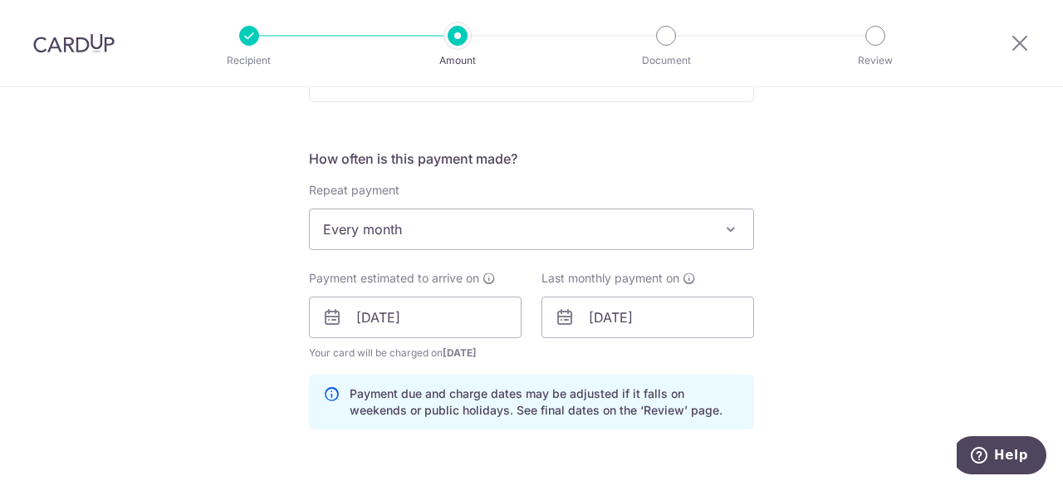
click at [865, 330] on div "Tell us more about your payment Enter payment amount SGD 3,582.00 3582.00 Selec…" at bounding box center [531, 328] width 1063 height 1645
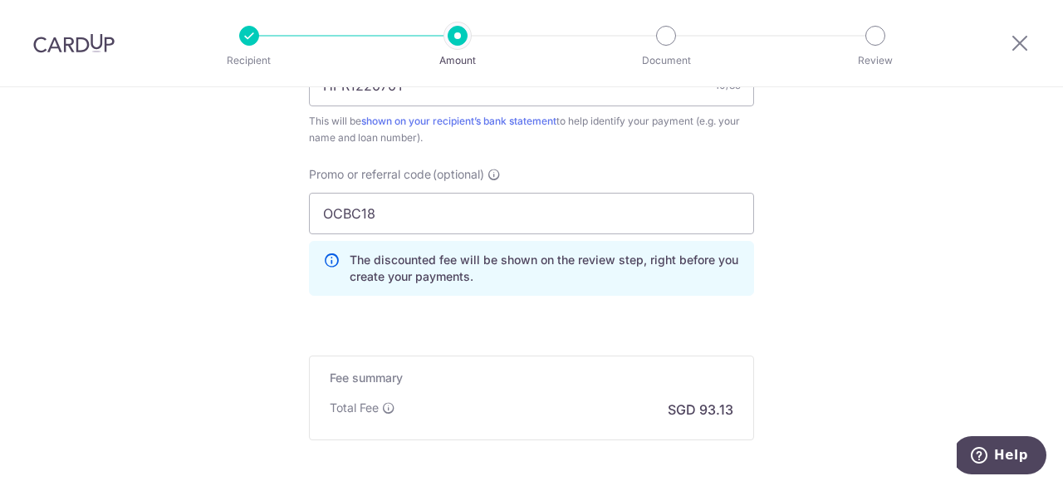
scroll to position [1163, 0]
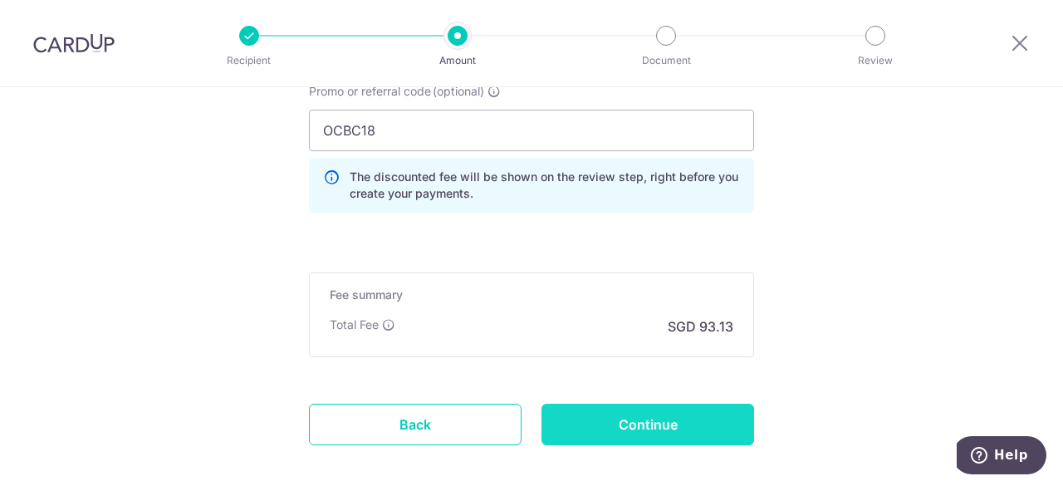
click at [683, 421] on input "Continue" at bounding box center [648, 425] width 213 height 42
type input "Update Schedule"
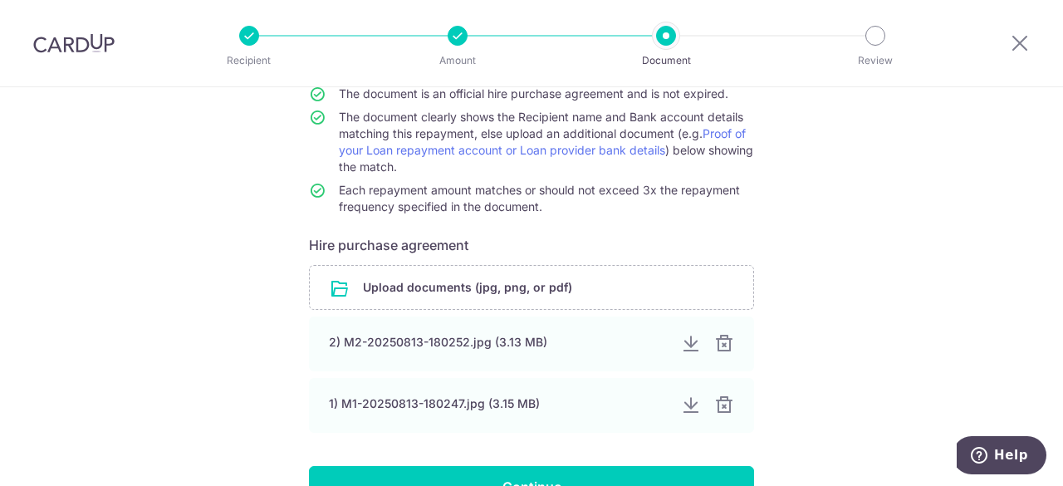
scroll to position [249, 0]
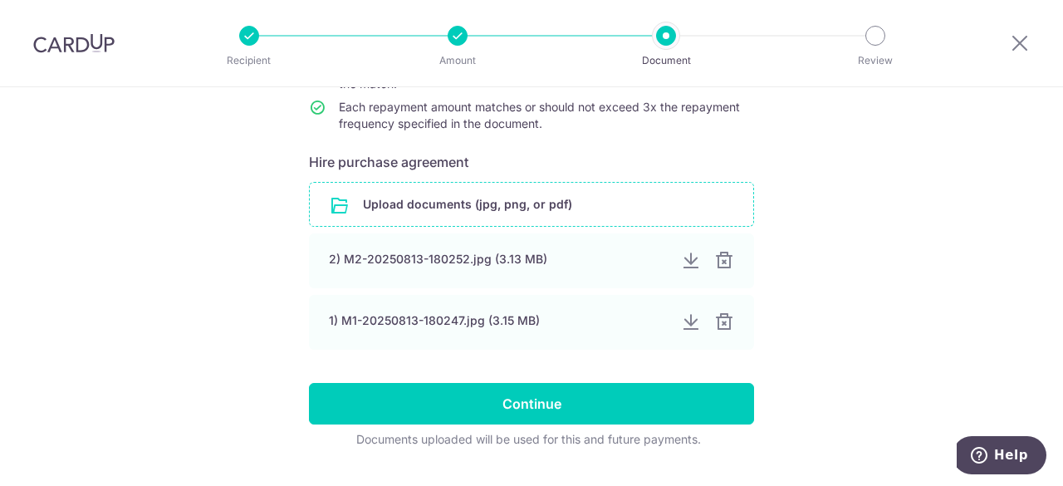
click at [422, 200] on input "file" at bounding box center [532, 204] width 444 height 43
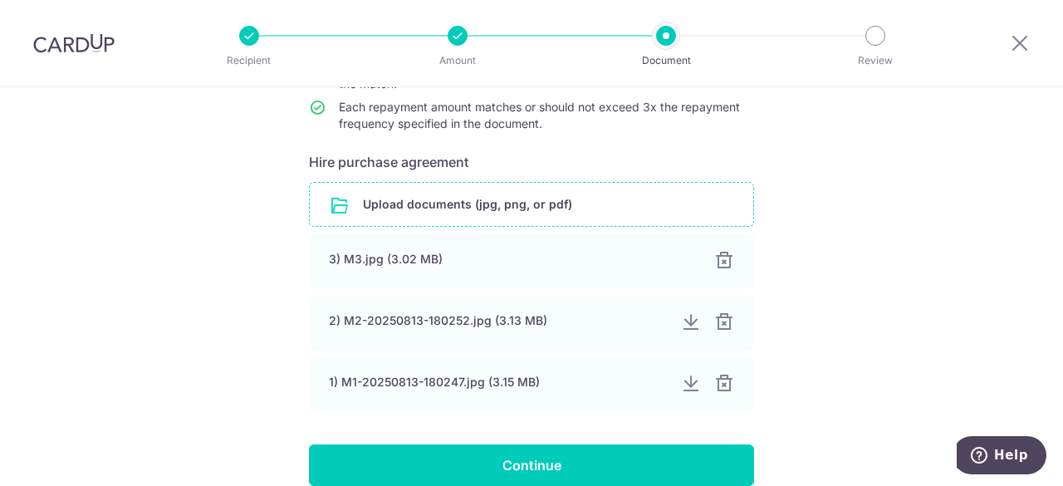
scroll to position [349, 0]
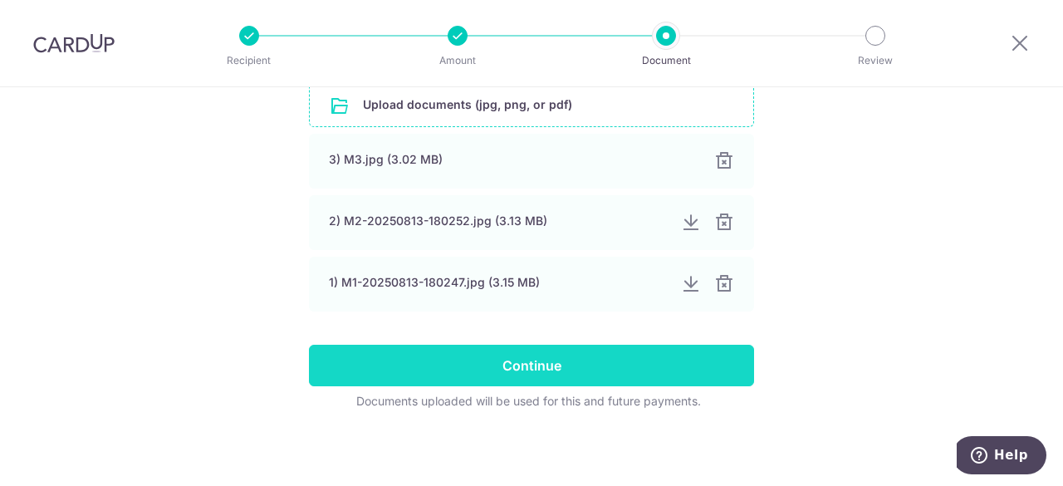
click at [548, 359] on input "Continue" at bounding box center [531, 366] width 445 height 42
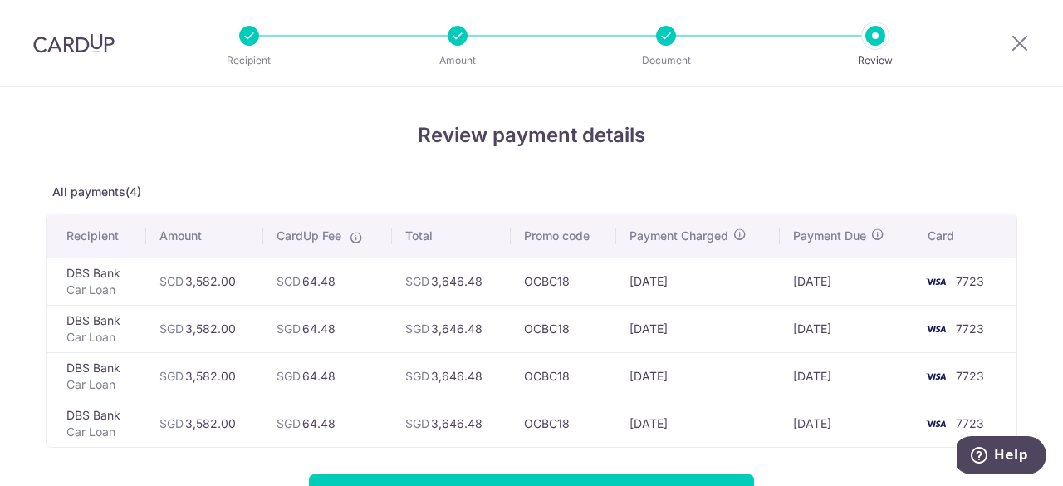
scroll to position [83, 0]
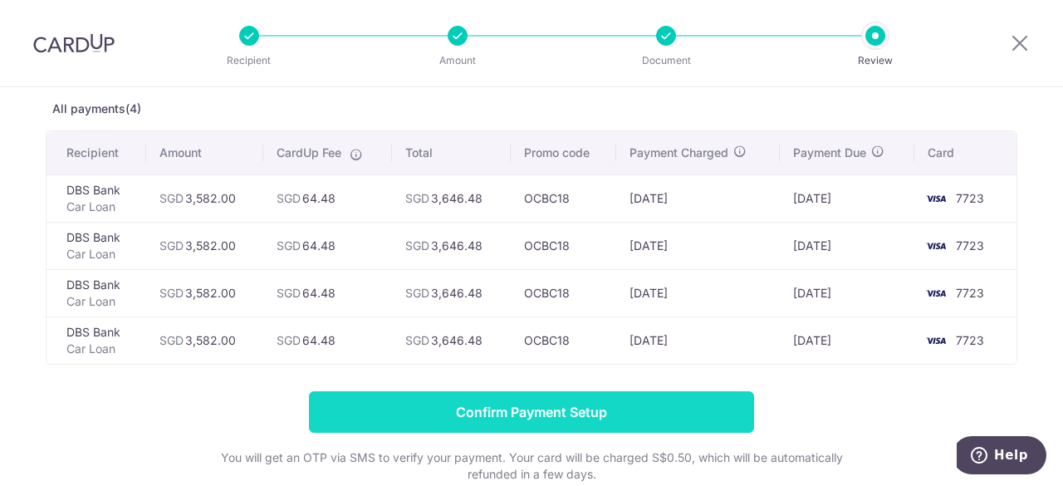
click at [512, 413] on input "Confirm Payment Setup" at bounding box center [531, 412] width 445 height 42
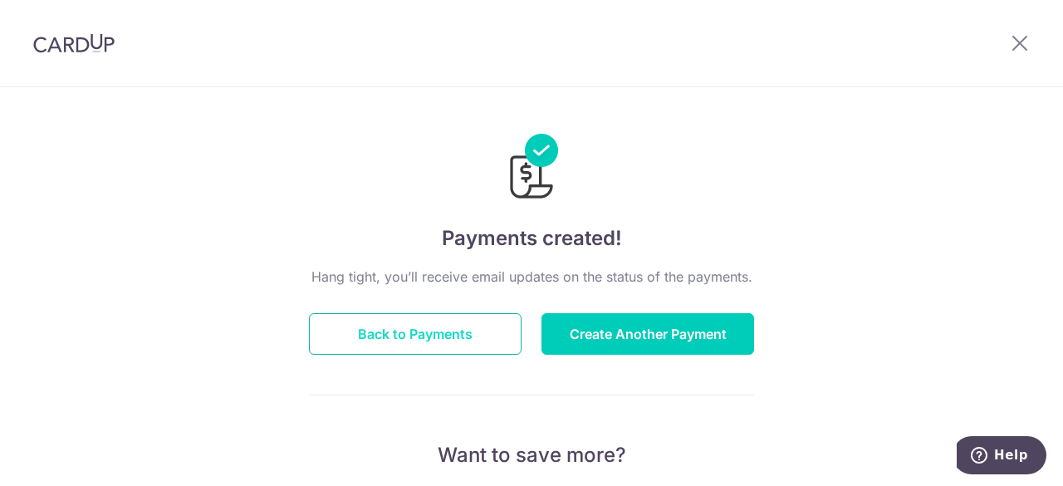
click at [399, 346] on button "Back to Payments" at bounding box center [415, 334] width 213 height 42
